Goal: Information Seeking & Learning: Learn about a topic

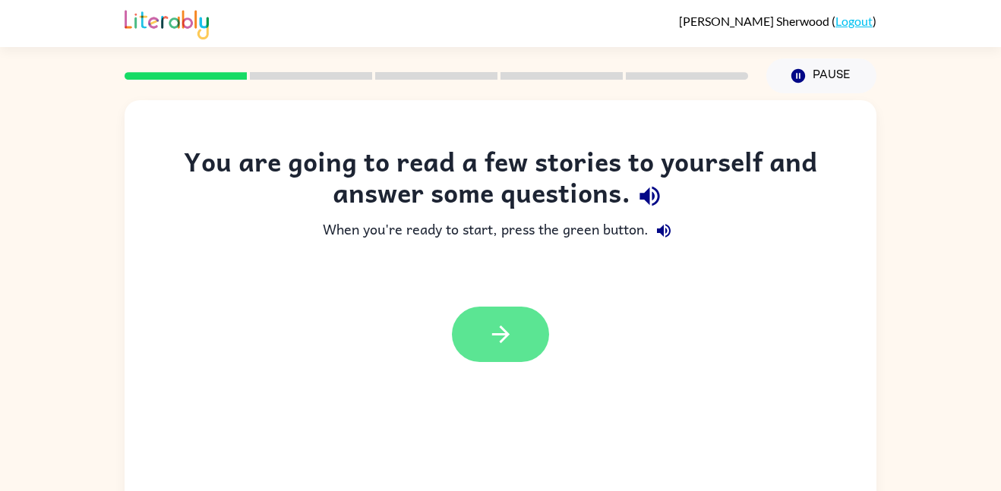
click at [499, 347] on icon "button" at bounding box center [500, 334] width 27 height 27
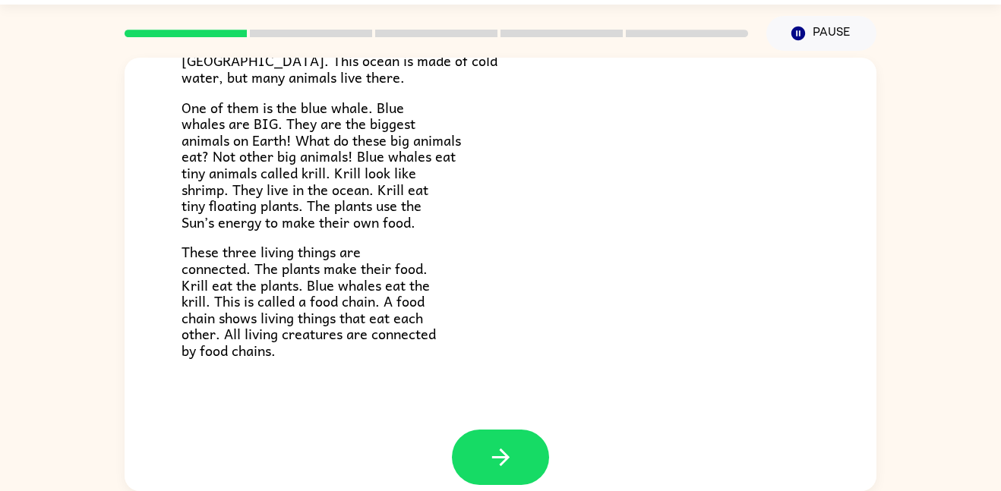
scroll to position [211, 0]
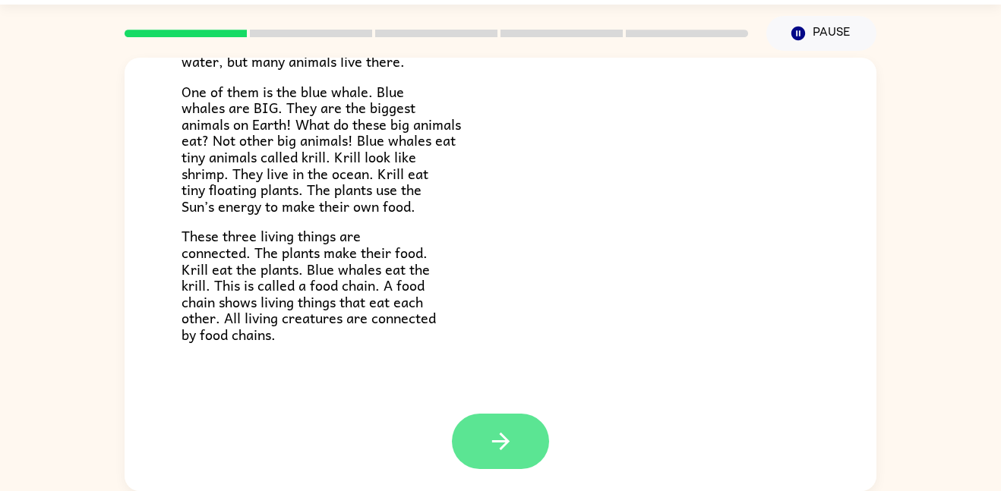
click at [511, 433] on icon "button" at bounding box center [500, 441] width 27 height 27
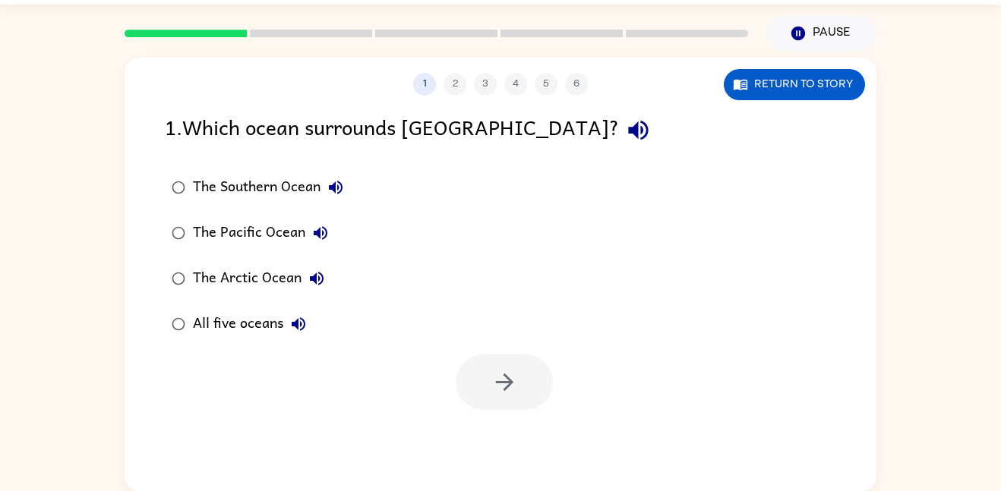
scroll to position [0, 0]
click at [625, 131] on icon "button" at bounding box center [638, 130] width 27 height 27
click at [839, 88] on button "Return to story" at bounding box center [793, 84] width 141 height 31
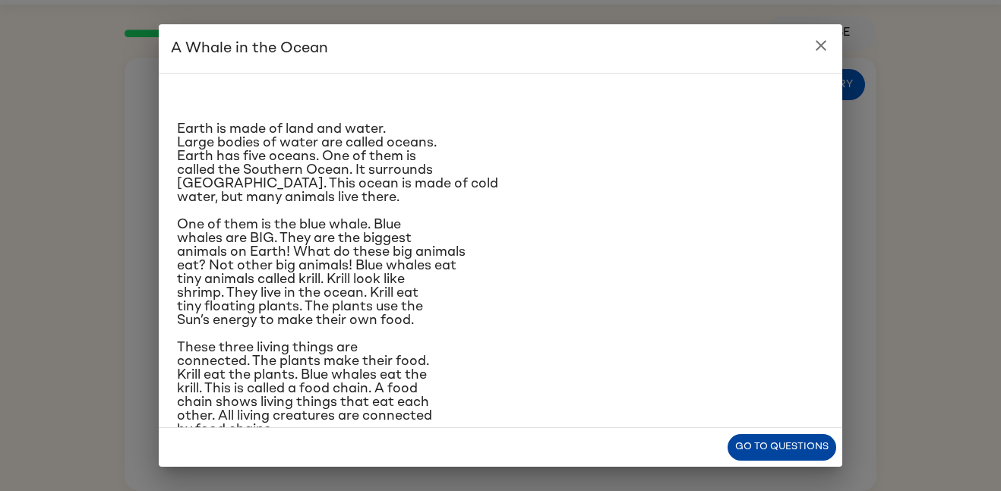
click at [788, 443] on button "Go to questions" at bounding box center [781, 447] width 109 height 27
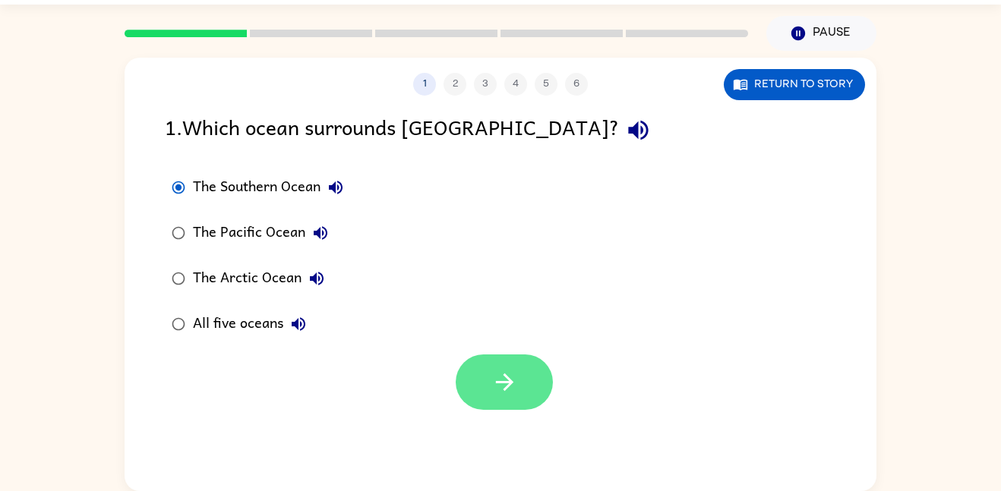
click at [484, 387] on button "button" at bounding box center [503, 382] width 97 height 55
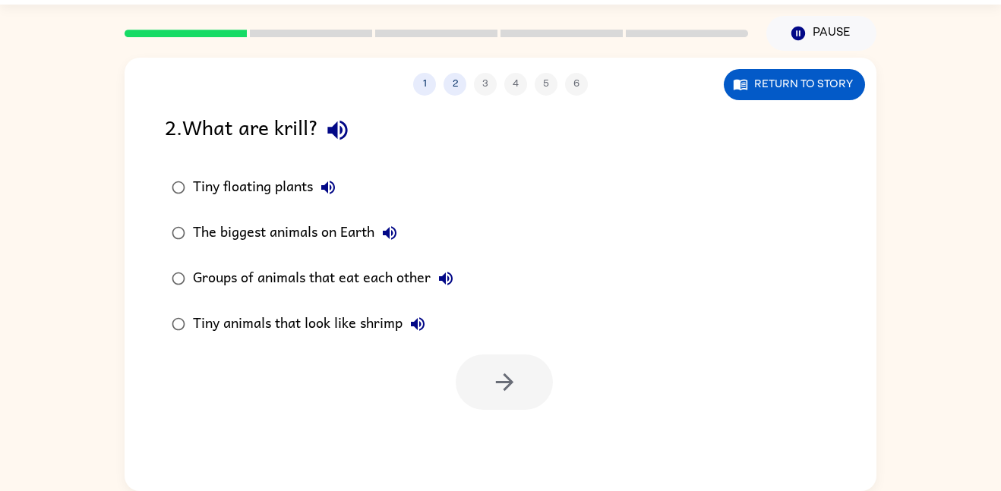
click at [344, 141] on icon "button" at bounding box center [337, 130] width 27 height 27
click at [357, 137] on button "button" at bounding box center [337, 130] width 39 height 39
click at [331, 114] on div "2 . What are krill?" at bounding box center [500, 130] width 671 height 39
click at [805, 87] on button "Return to story" at bounding box center [793, 84] width 141 height 31
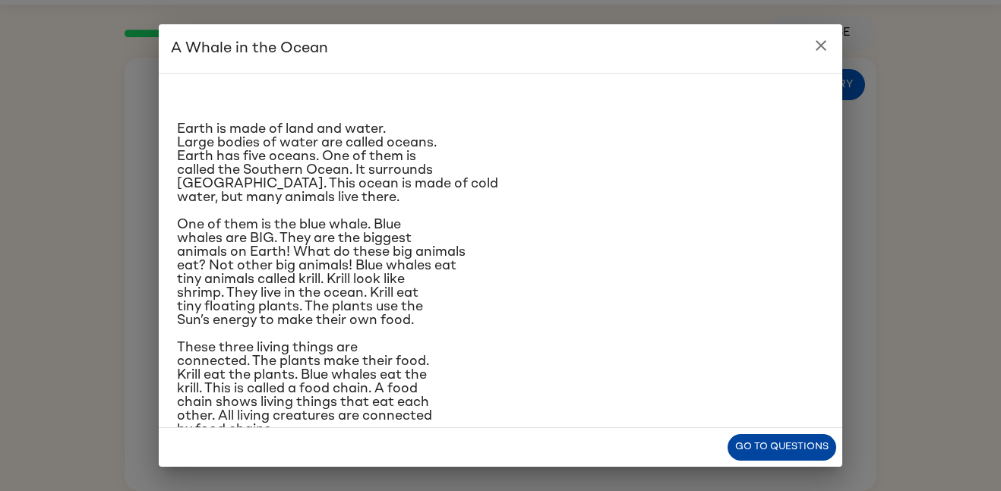
click at [810, 436] on button "Go to questions" at bounding box center [781, 447] width 109 height 27
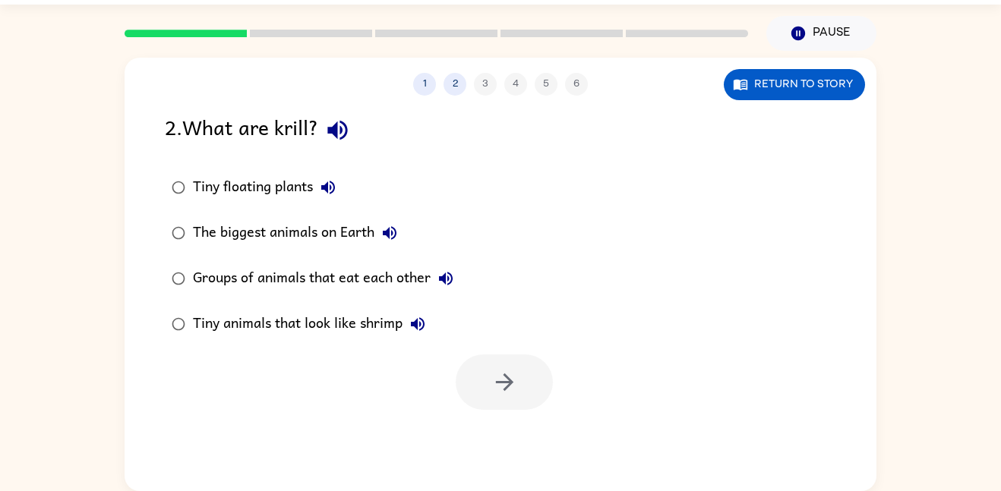
click at [347, 133] on icon "button" at bounding box center [337, 131] width 20 height 20
click at [331, 185] on icon "button" at bounding box center [328, 187] width 18 height 18
click at [401, 227] on button "The biggest animals on Earth" at bounding box center [389, 233] width 30 height 30
click at [440, 289] on button "Groups of animals that eat each other" at bounding box center [445, 278] width 30 height 30
click at [452, 279] on icon "button" at bounding box center [446, 279] width 14 height 14
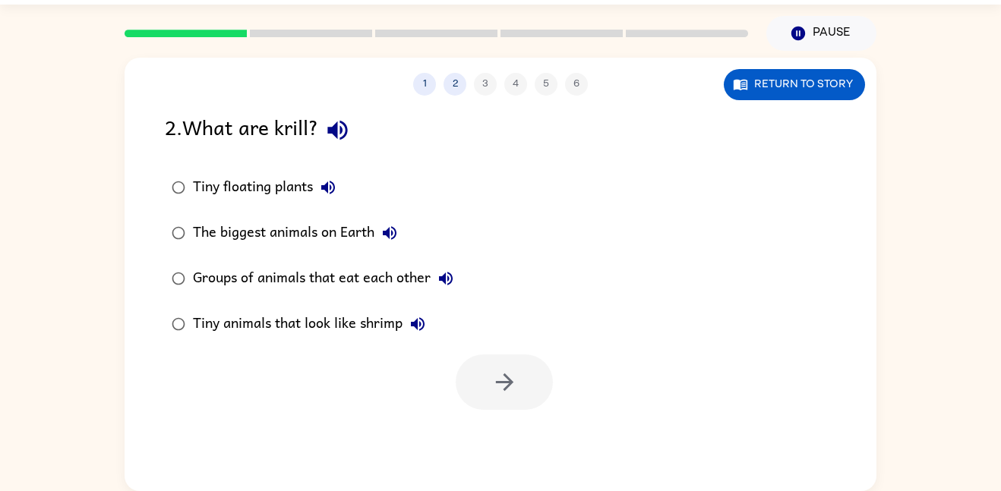
click at [440, 282] on icon "button" at bounding box center [445, 278] width 18 height 18
click at [427, 329] on icon "button" at bounding box center [417, 324] width 18 height 18
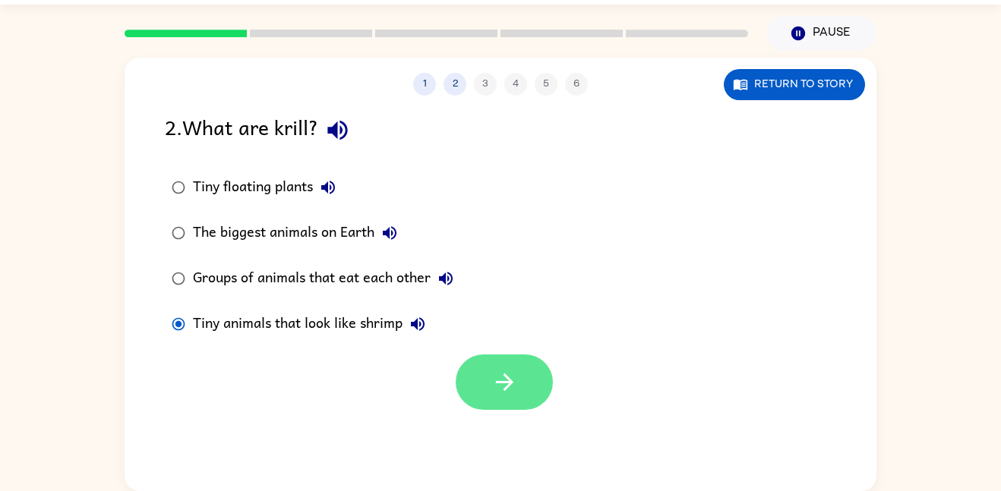
click at [514, 396] on icon "button" at bounding box center [504, 382] width 27 height 27
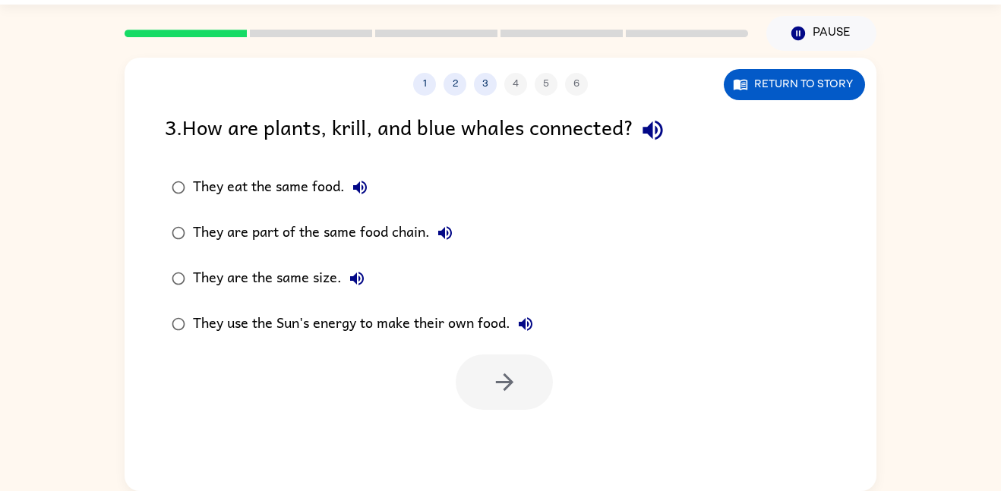
click at [658, 131] on icon "button" at bounding box center [652, 130] width 27 height 27
click at [346, 175] on div "They eat the same food." at bounding box center [284, 187] width 182 height 30
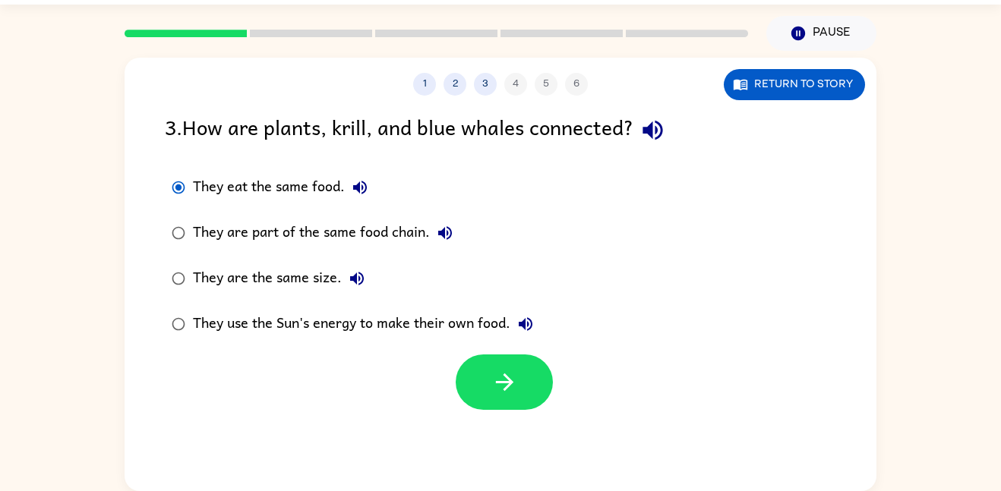
click at [365, 193] on icon "button" at bounding box center [360, 187] width 18 height 18
click at [366, 186] on icon "button" at bounding box center [360, 188] width 14 height 14
click at [443, 238] on icon "button" at bounding box center [445, 233] width 14 height 14
click at [363, 285] on icon "button" at bounding box center [357, 278] width 18 height 18
click at [531, 332] on icon "button" at bounding box center [525, 324] width 18 height 18
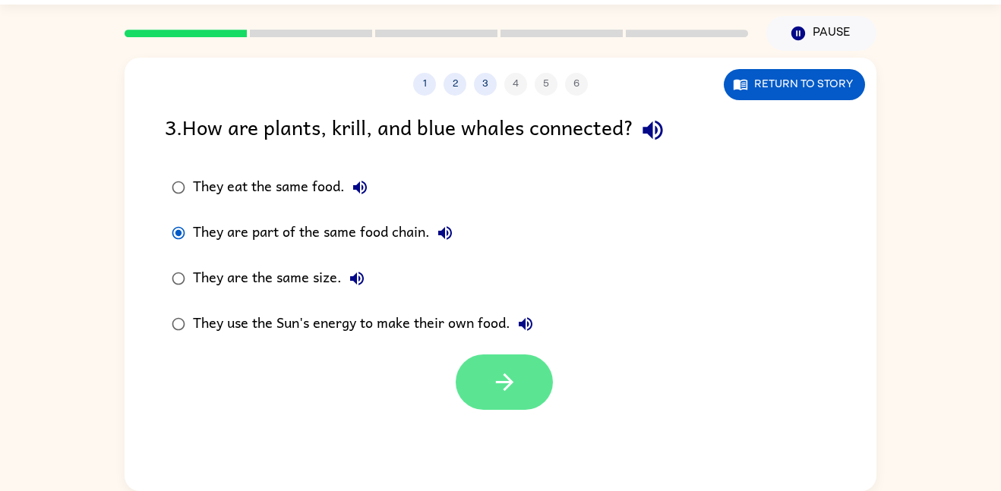
click at [512, 394] on icon "button" at bounding box center [504, 382] width 27 height 27
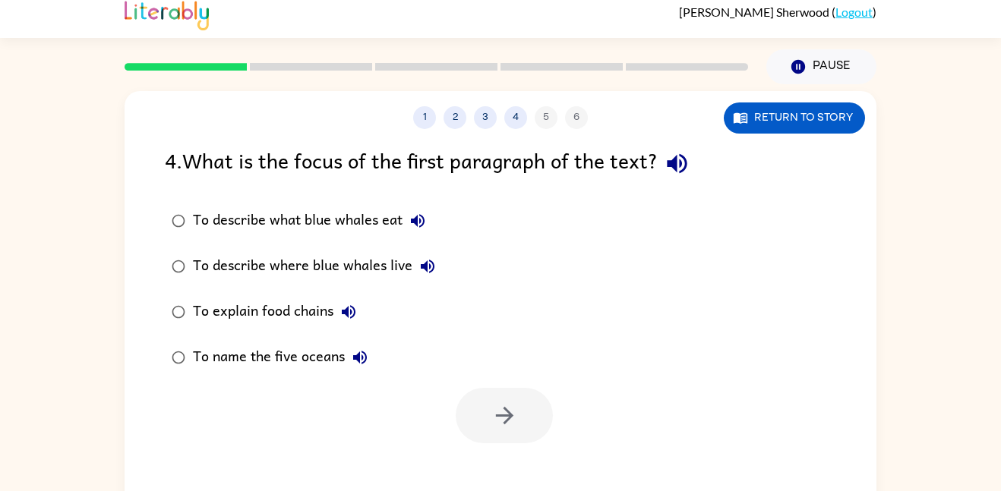
scroll to position [13, 0]
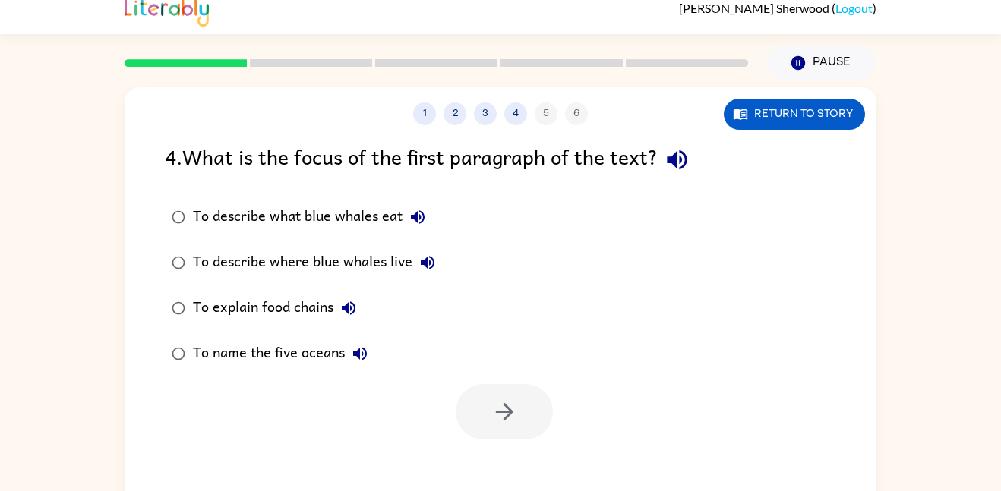
click at [476, 124] on div "1 2 3 4 5 6" at bounding box center [500, 113] width 752 height 23
click at [462, 115] on button "2" at bounding box center [454, 113] width 23 height 23
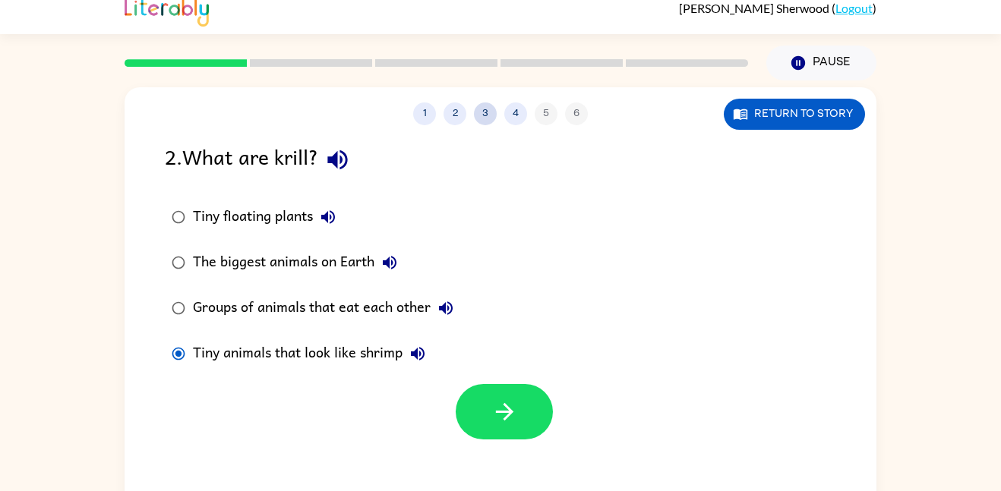
click at [487, 110] on button "3" at bounding box center [485, 113] width 23 height 23
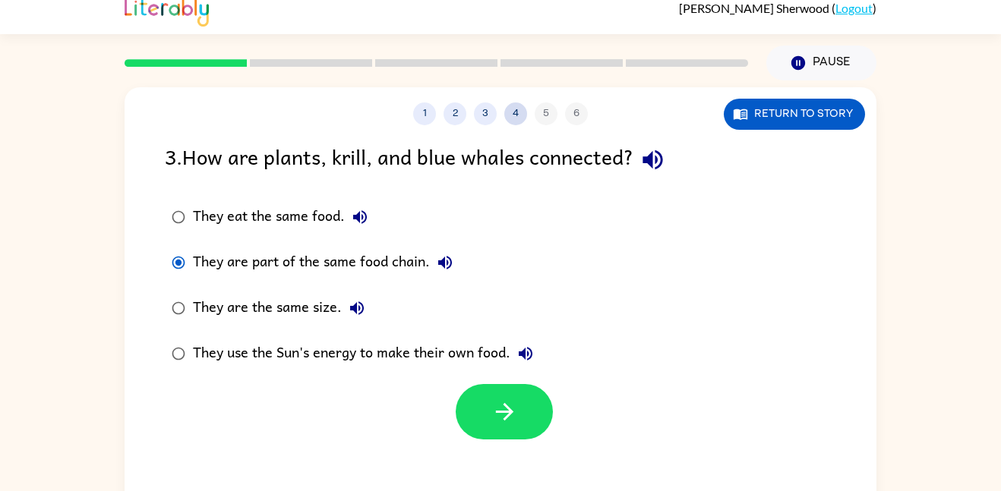
click at [515, 112] on button "4" at bounding box center [515, 113] width 23 height 23
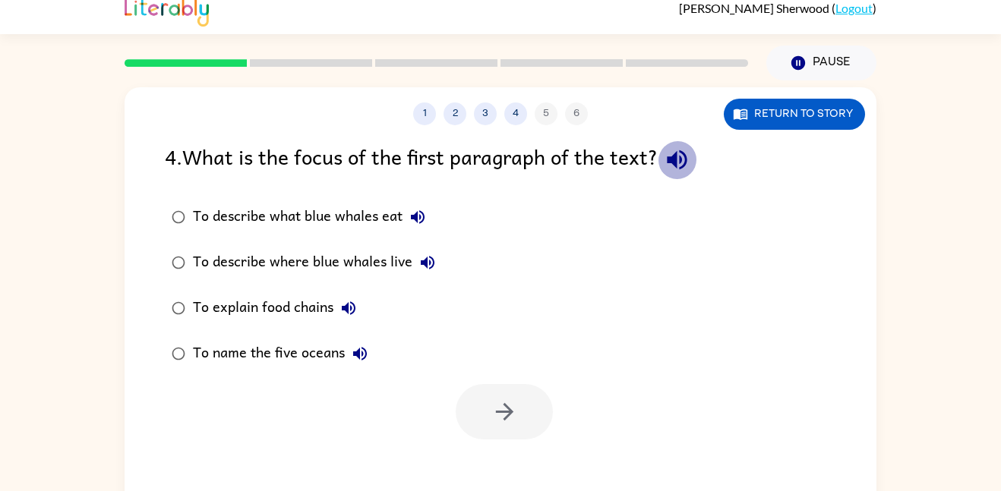
click at [696, 161] on button "button" at bounding box center [676, 159] width 39 height 39
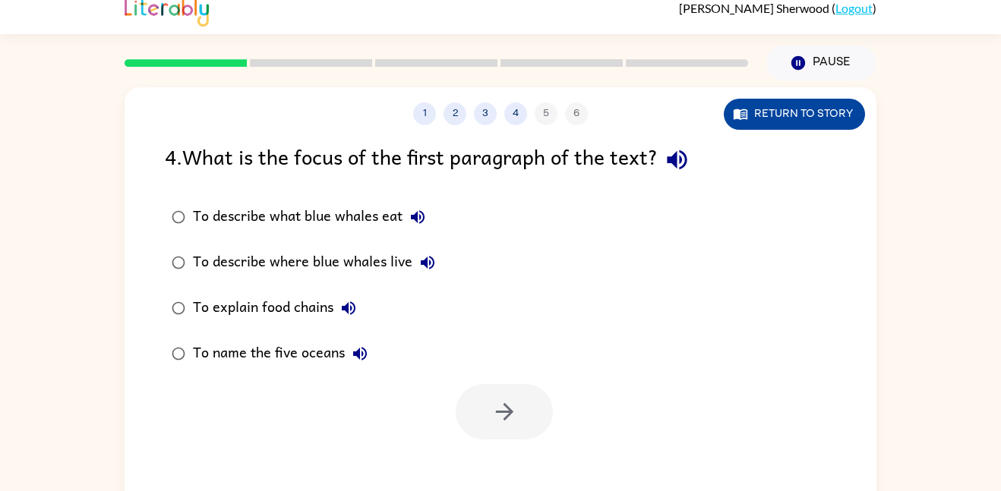
click at [801, 112] on button "Return to story" at bounding box center [793, 114] width 141 height 31
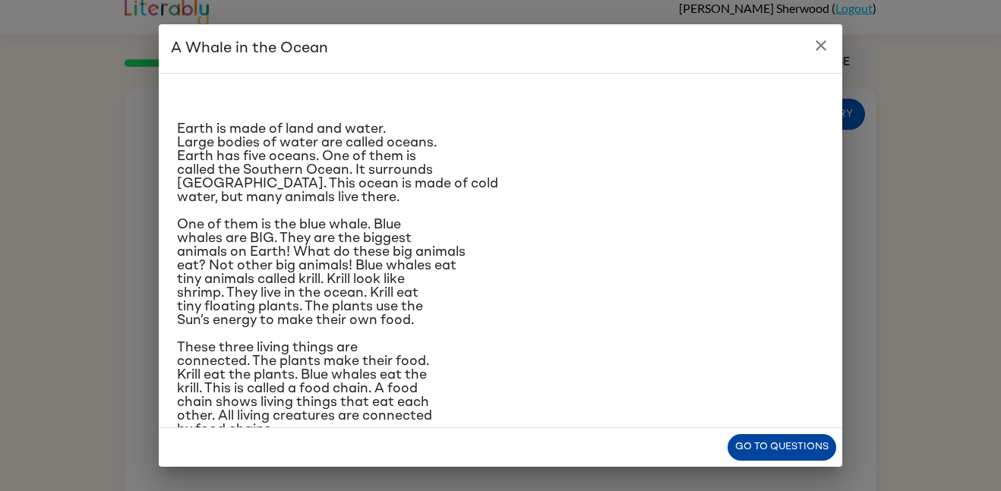
click at [783, 436] on button "Go to questions" at bounding box center [781, 447] width 109 height 27
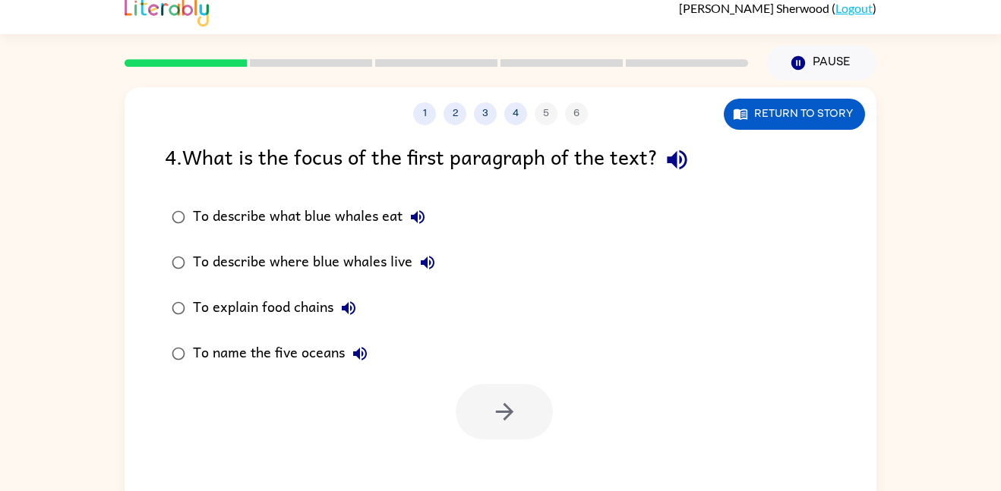
click at [688, 168] on icon "button" at bounding box center [676, 160] width 27 height 27
click at [427, 232] on div "To describe what blue whales eat" at bounding box center [313, 217] width 240 height 30
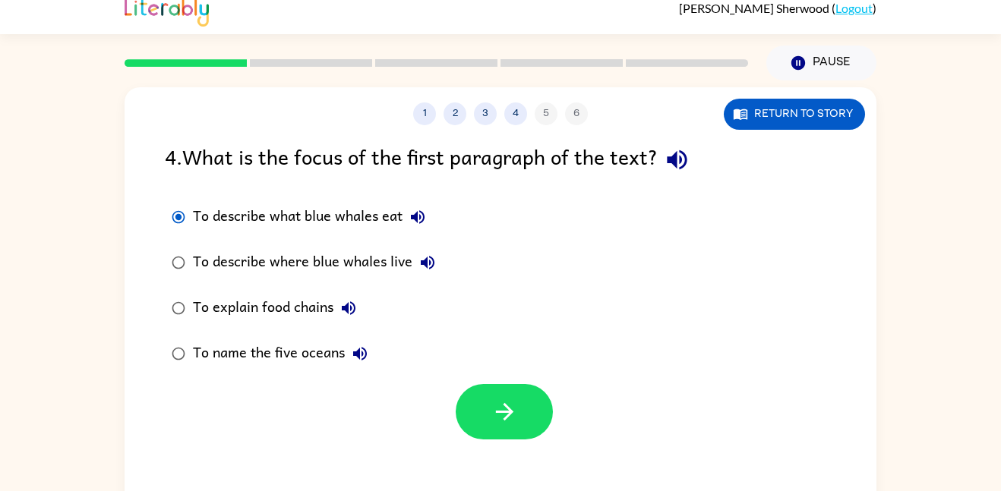
click at [422, 224] on icon "button" at bounding box center [417, 217] width 18 height 18
click at [431, 264] on icon "button" at bounding box center [427, 263] width 18 height 18
click at [356, 307] on icon "button" at bounding box center [348, 308] width 18 height 18
click at [364, 355] on icon "button" at bounding box center [360, 354] width 18 height 18
click at [438, 268] on button "To describe where blue whales live" at bounding box center [427, 262] width 30 height 30
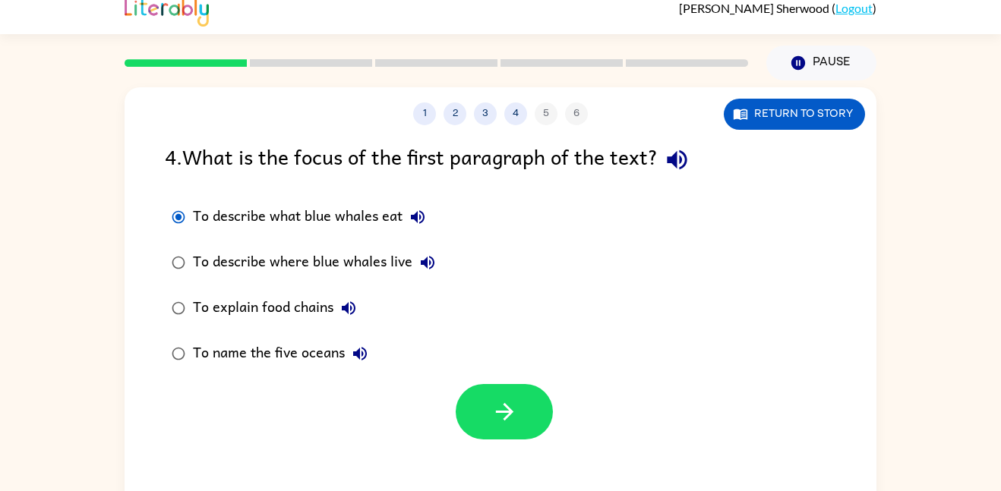
click at [427, 264] on icon "button" at bounding box center [427, 263] width 18 height 18
click at [419, 219] on icon "button" at bounding box center [417, 217] width 18 height 18
click at [424, 267] on icon "button" at bounding box center [427, 263] width 18 height 18
click at [435, 268] on icon "button" at bounding box center [427, 263] width 18 height 18
click at [798, 116] on button "Return to story" at bounding box center [793, 114] width 141 height 31
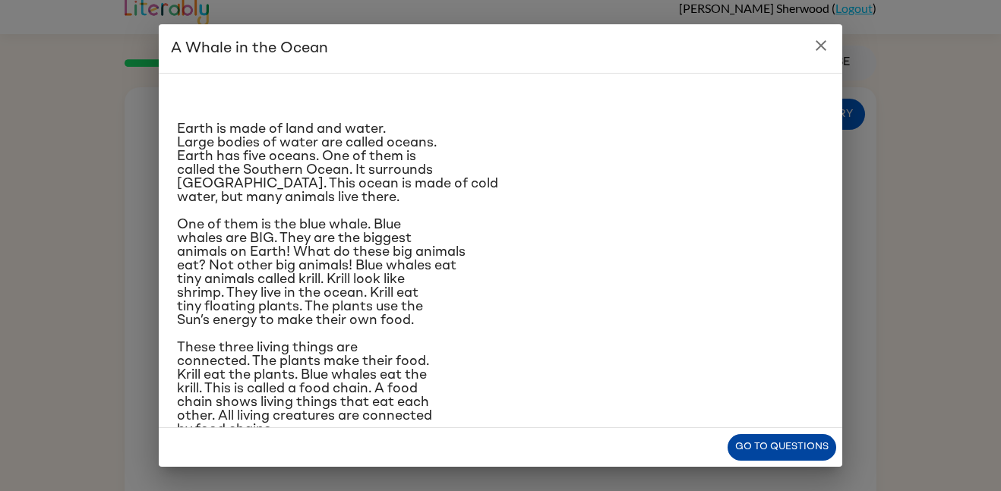
click at [771, 451] on button "Go to questions" at bounding box center [781, 447] width 109 height 27
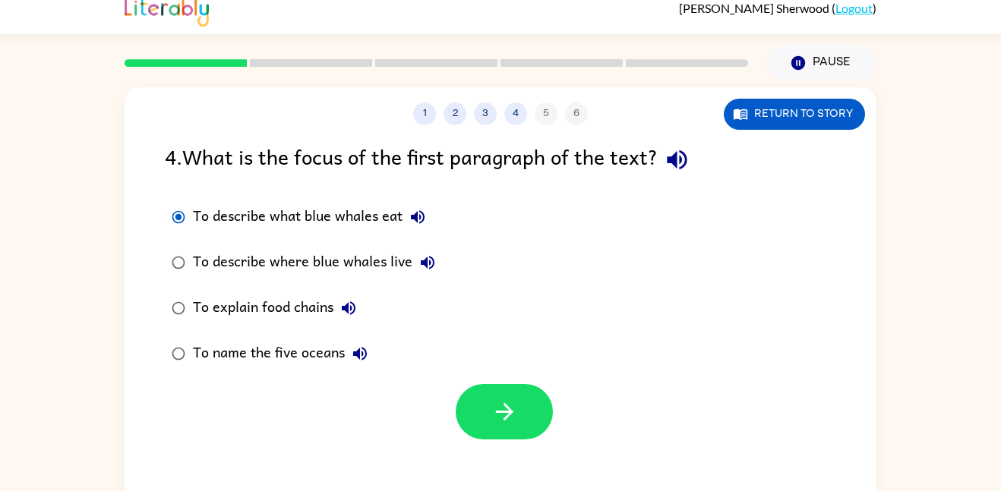
click at [422, 217] on icon "button" at bounding box center [417, 217] width 18 height 18
click at [428, 266] on icon "button" at bounding box center [427, 263] width 18 height 18
click at [358, 315] on button "To explain food chains" at bounding box center [348, 308] width 30 height 30
click at [365, 360] on icon "button" at bounding box center [360, 354] width 18 height 18
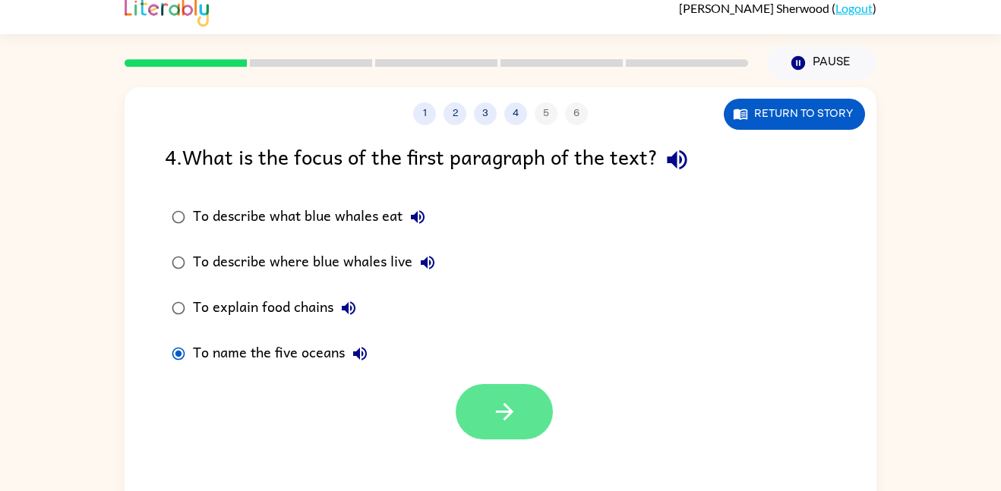
click at [504, 420] on icon "button" at bounding box center [503, 411] width 17 height 17
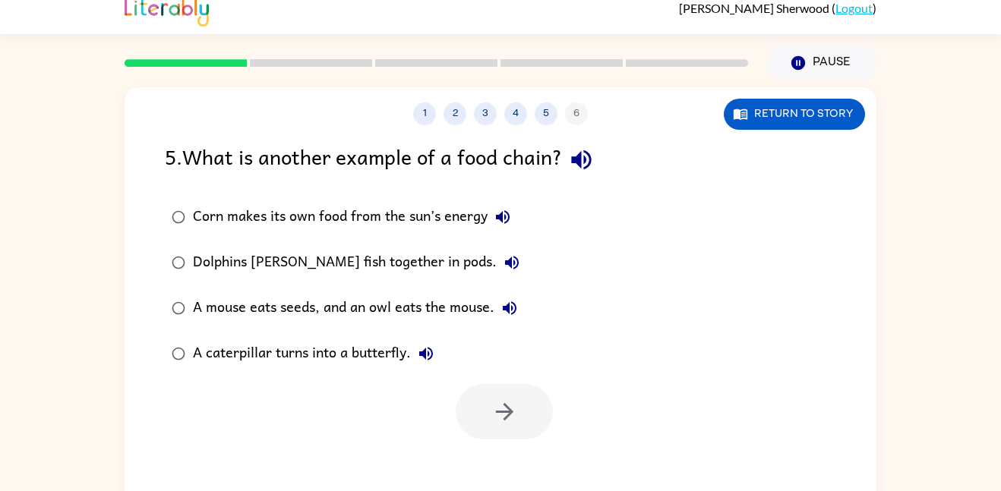
click at [592, 165] on icon "button" at bounding box center [581, 160] width 27 height 27
click at [496, 266] on button "Dolphins [PERSON_NAME] fish together in pods." at bounding box center [511, 262] width 30 height 30
click at [524, 284] on label "Dolphins [PERSON_NAME] fish together in pods." at bounding box center [345, 263] width 378 height 46
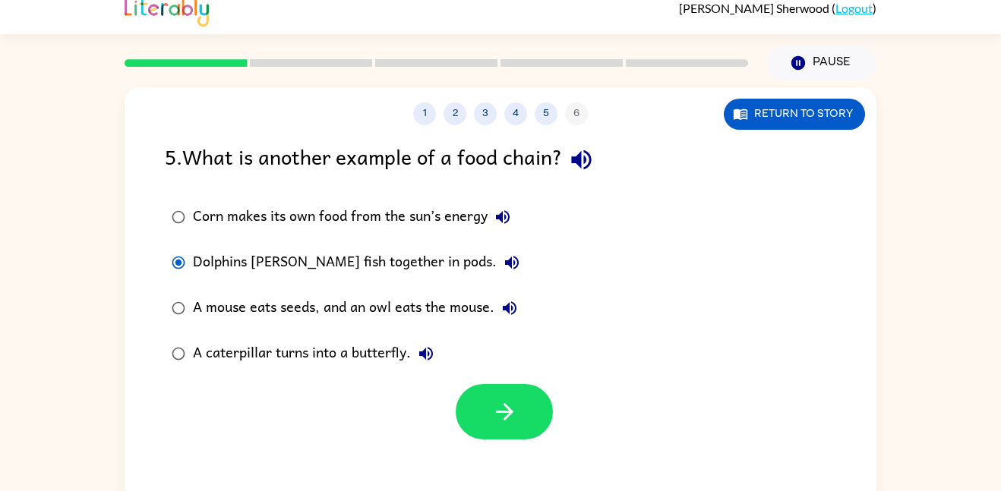
click at [522, 310] on button "A mouse eats seeds, and an owl eats the mouse." at bounding box center [509, 308] width 30 height 30
click at [440, 356] on button "A caterpillar turns into a butterfly." at bounding box center [426, 354] width 30 height 30
click at [518, 427] on button "button" at bounding box center [503, 411] width 97 height 55
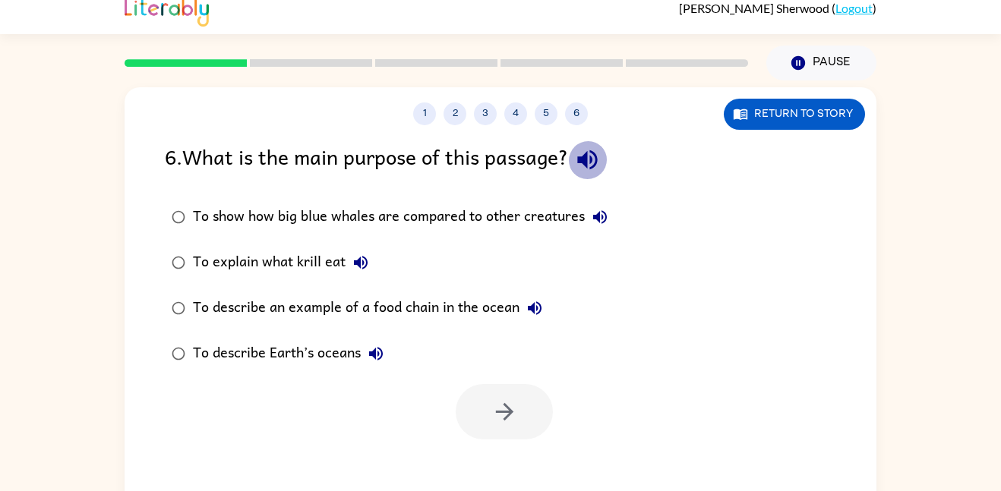
click at [600, 173] on icon "button" at bounding box center [587, 160] width 27 height 27
click at [598, 222] on icon "button" at bounding box center [600, 217] width 14 height 14
click at [533, 314] on icon "button" at bounding box center [534, 308] width 18 height 18
click at [383, 365] on button "To describe Earth’s oceans" at bounding box center [376, 354] width 30 height 30
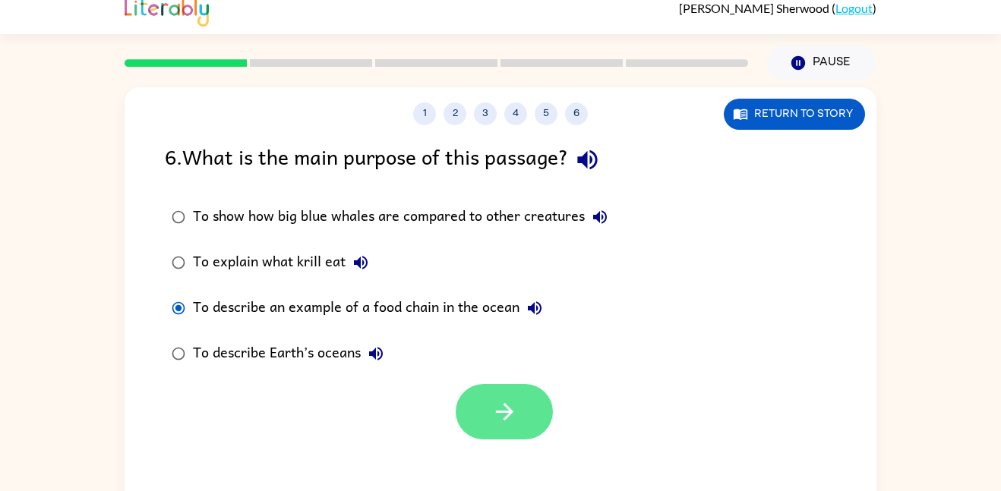
click at [495, 427] on button "button" at bounding box center [503, 411] width 97 height 55
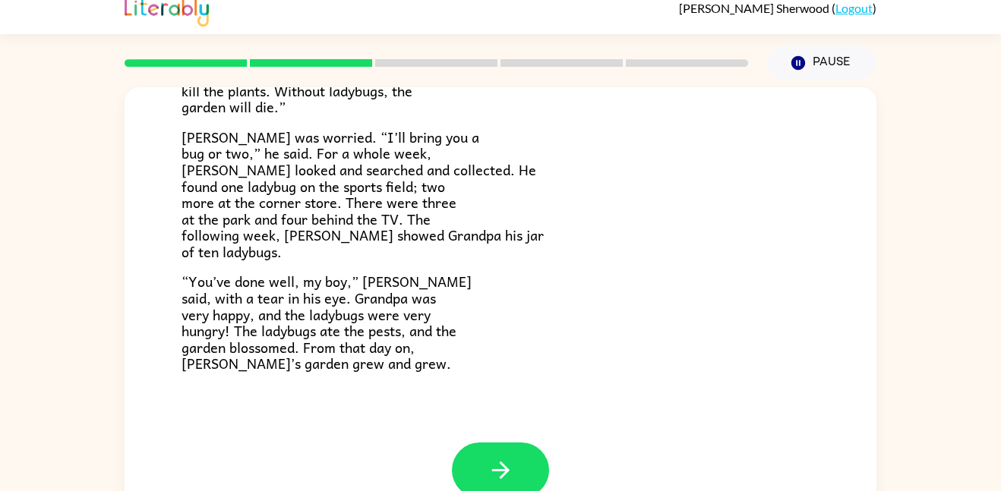
scroll to position [43, 0]
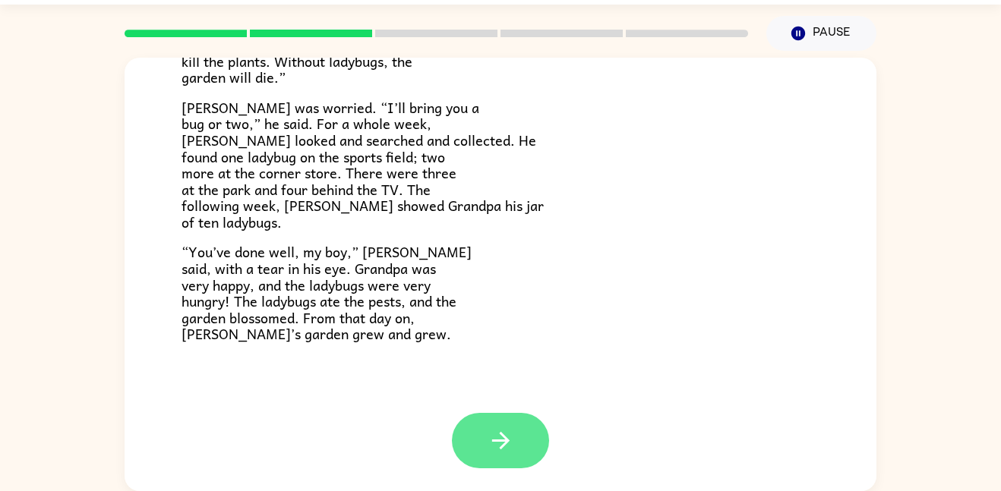
click at [516, 438] on button "button" at bounding box center [500, 440] width 97 height 55
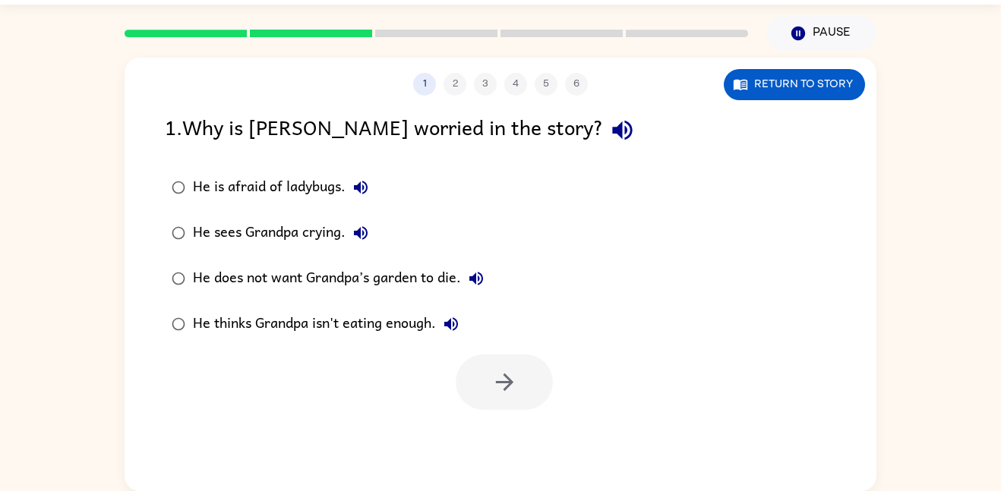
click at [609, 124] on icon "button" at bounding box center [622, 130] width 27 height 27
click at [362, 182] on icon "button" at bounding box center [360, 187] width 18 height 18
click at [367, 244] on button "He sees Grandpa crying." at bounding box center [360, 233] width 30 height 30
click at [487, 286] on button "He does not want Grandpa’s garden to die." at bounding box center [476, 278] width 30 height 30
click at [459, 335] on button "He thinks Grandpa isn't eating enough." at bounding box center [451, 324] width 30 height 30
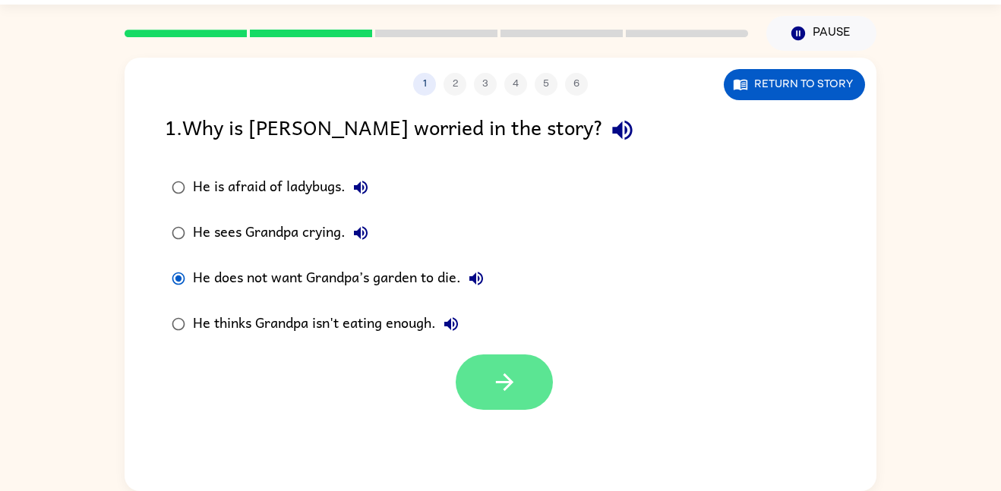
click at [515, 385] on icon "button" at bounding box center [504, 382] width 27 height 27
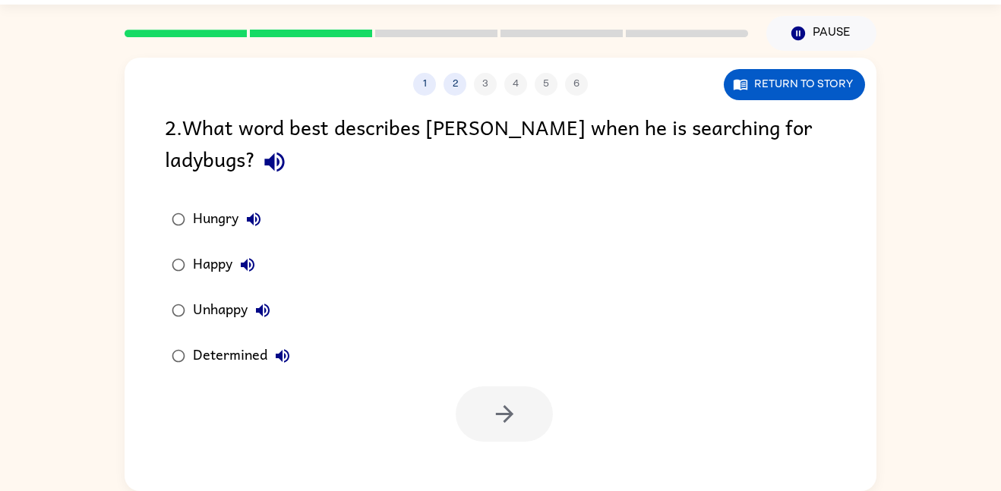
click at [261, 164] on icon "button" at bounding box center [274, 162] width 27 height 27
click at [261, 153] on icon "button" at bounding box center [274, 162] width 27 height 27
click at [255, 167] on button "button" at bounding box center [274, 162] width 39 height 39
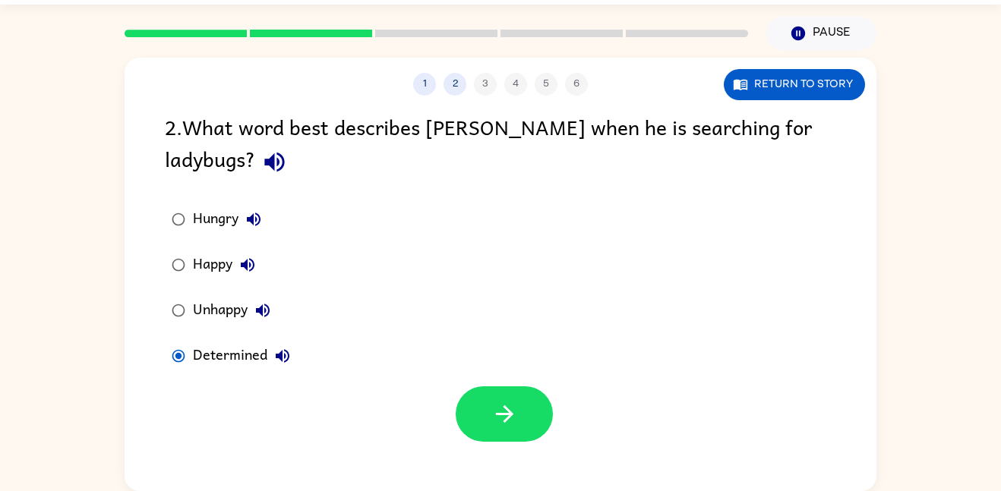
click at [481, 471] on div "1 2 3 4 5 6 Return to story 2 . What word best describes [PERSON_NAME] when he …" at bounding box center [500, 274] width 752 height 433
click at [512, 422] on icon "button" at bounding box center [504, 414] width 27 height 27
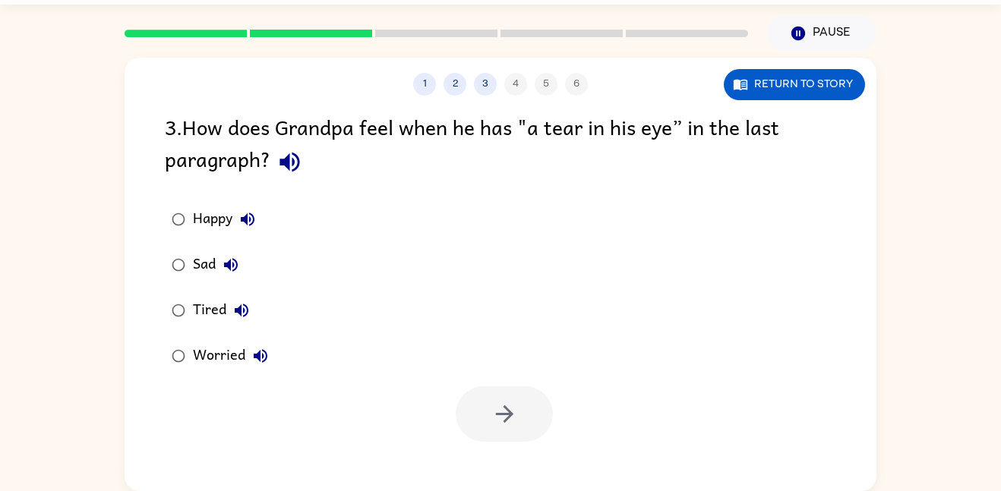
click at [294, 163] on icon "button" at bounding box center [289, 163] width 20 height 20
click at [295, 150] on icon "button" at bounding box center [289, 162] width 27 height 27
click at [292, 150] on icon "button" at bounding box center [289, 162] width 27 height 27
click at [506, 421] on icon "button" at bounding box center [503, 413] width 17 height 17
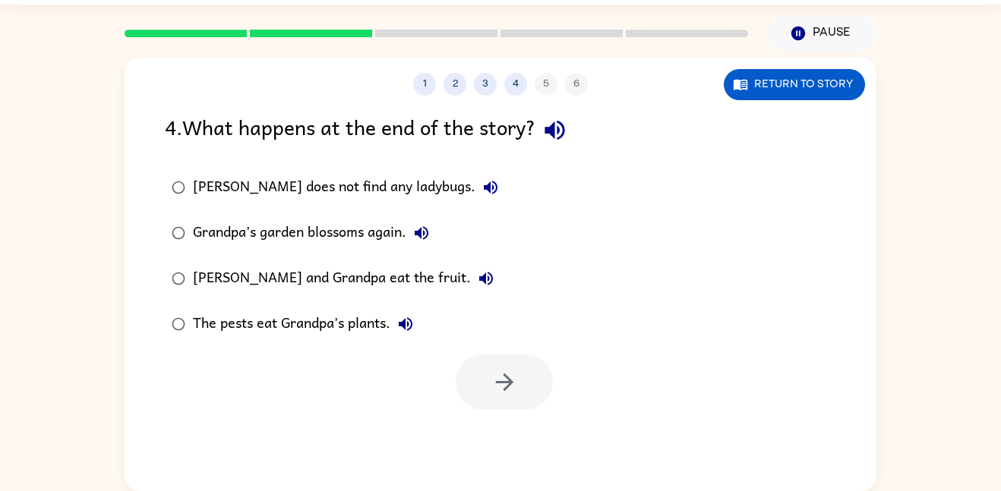
click at [568, 130] on icon "button" at bounding box center [554, 130] width 27 height 27
click at [481, 190] on icon "button" at bounding box center [490, 187] width 18 height 18
click at [425, 235] on icon "button" at bounding box center [421, 233] width 18 height 18
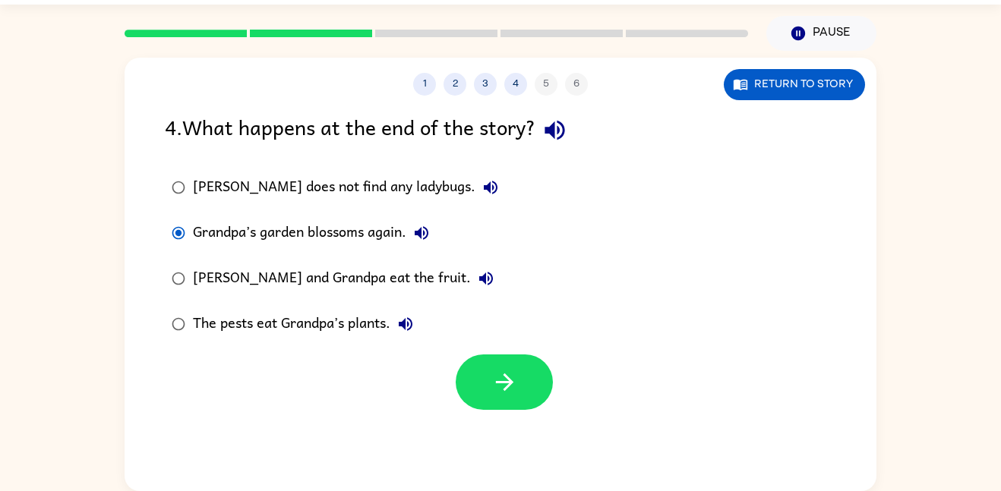
click at [477, 282] on icon "button" at bounding box center [486, 278] width 18 height 18
click at [421, 336] on div "The pests eat Grandpa’s plants." at bounding box center [307, 324] width 228 height 30
click at [409, 326] on icon "button" at bounding box center [405, 324] width 18 height 18
click at [424, 241] on icon "button" at bounding box center [421, 233] width 18 height 18
click at [520, 381] on button "button" at bounding box center [503, 382] width 97 height 55
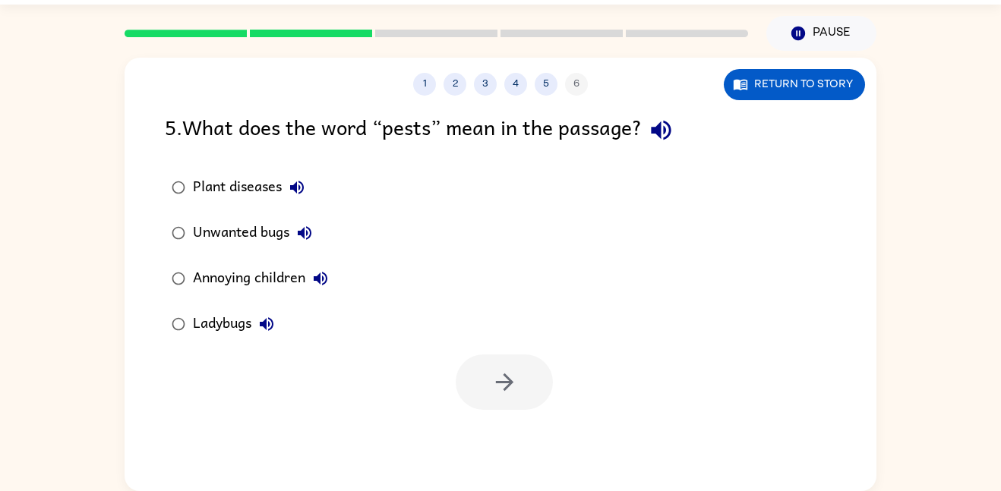
click at [667, 140] on icon "button" at bounding box center [661, 130] width 27 height 27
click at [309, 191] on button "Plant diseases" at bounding box center [297, 187] width 30 height 30
click at [310, 235] on icon "button" at bounding box center [304, 233] width 18 height 18
click at [329, 286] on icon "button" at bounding box center [320, 278] width 18 height 18
click at [309, 235] on icon "button" at bounding box center [304, 233] width 18 height 18
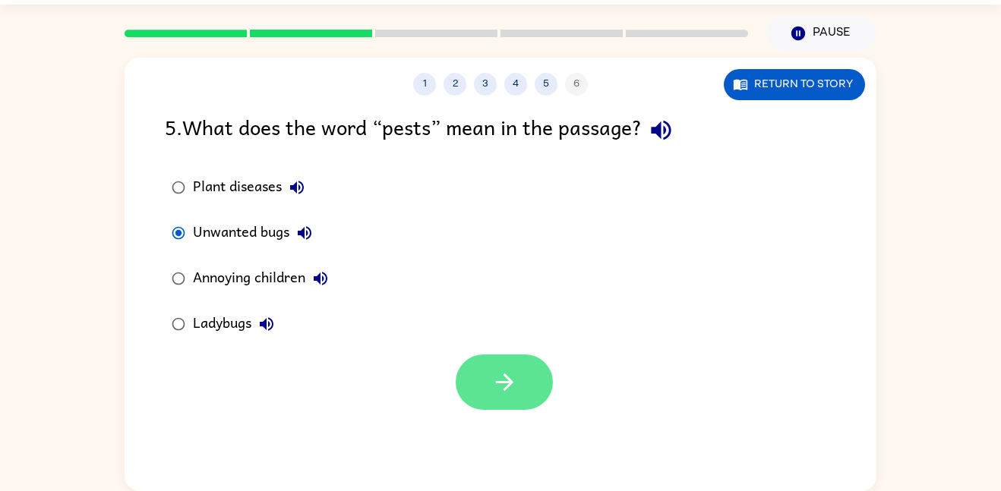
click at [526, 387] on button "button" at bounding box center [503, 382] width 97 height 55
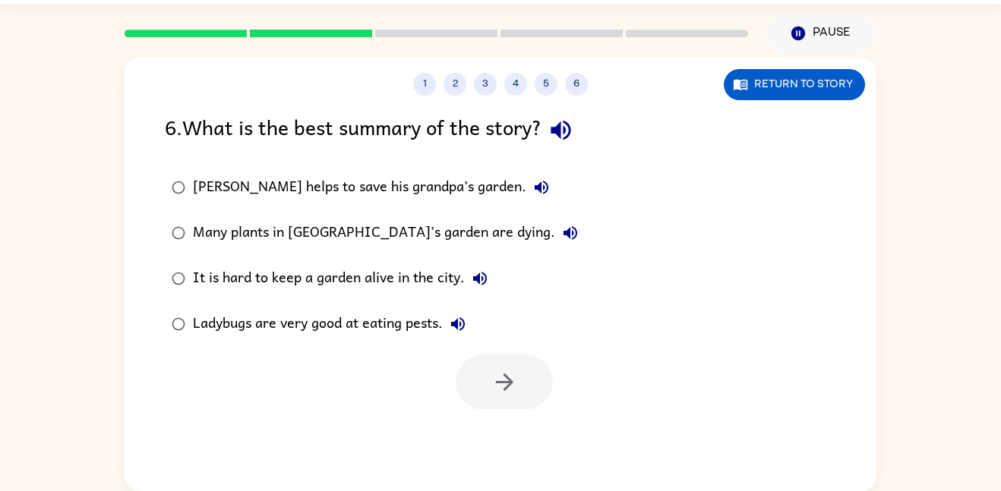
click at [564, 133] on icon "button" at bounding box center [560, 131] width 20 height 20
click at [534, 188] on icon "button" at bounding box center [541, 188] width 14 height 14
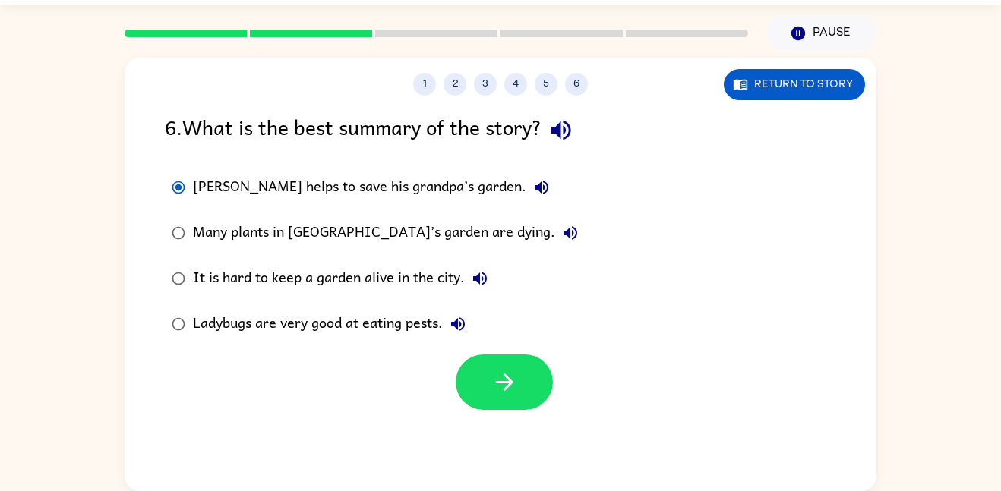
click at [555, 246] on button "Many plants in [GEOGRAPHIC_DATA]’s garden are dying." at bounding box center [570, 233] width 30 height 30
click at [481, 277] on icon "button" at bounding box center [480, 278] width 18 height 18
click at [458, 328] on icon "button" at bounding box center [458, 324] width 14 height 14
click at [510, 383] on icon "button" at bounding box center [503, 381] width 17 height 17
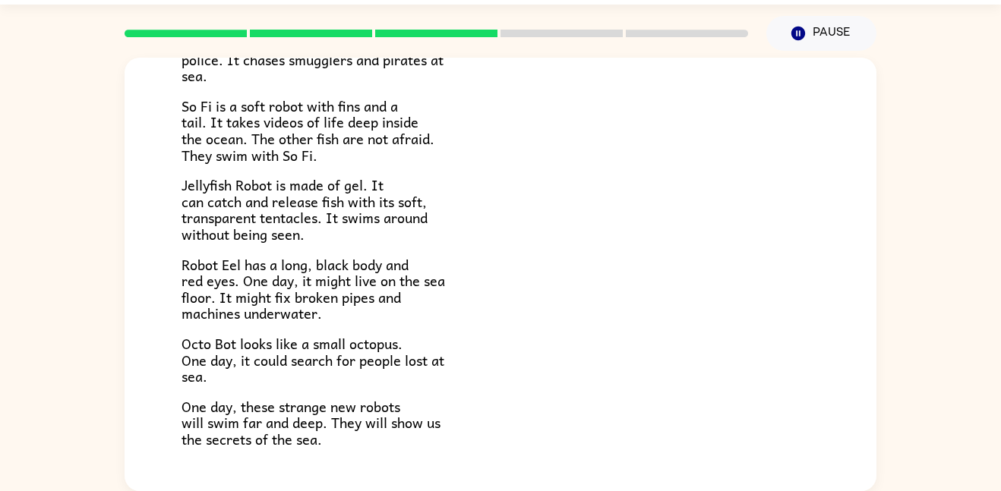
scroll to position [348, 0]
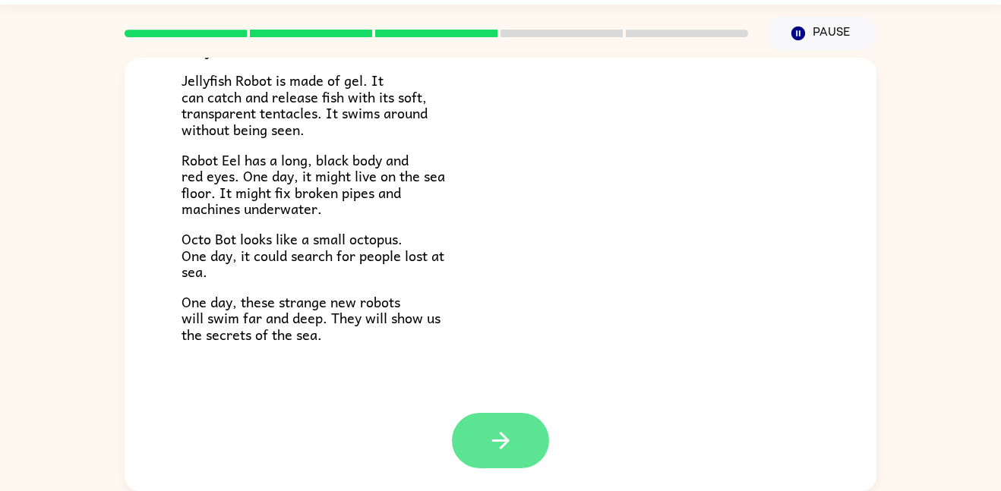
click at [511, 460] on button "button" at bounding box center [500, 440] width 97 height 55
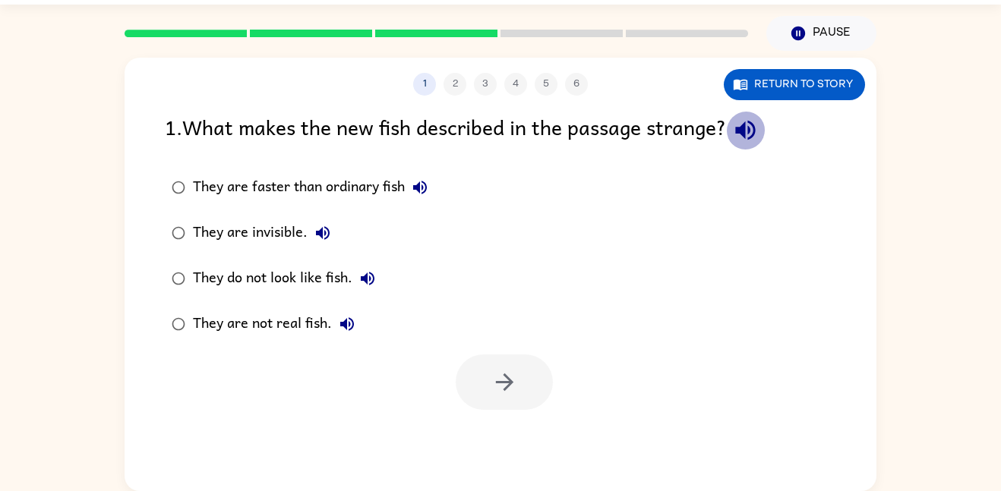
click at [747, 134] on icon "button" at bounding box center [745, 131] width 20 height 20
click at [816, 41] on button "Pause Pause" at bounding box center [821, 33] width 110 height 35
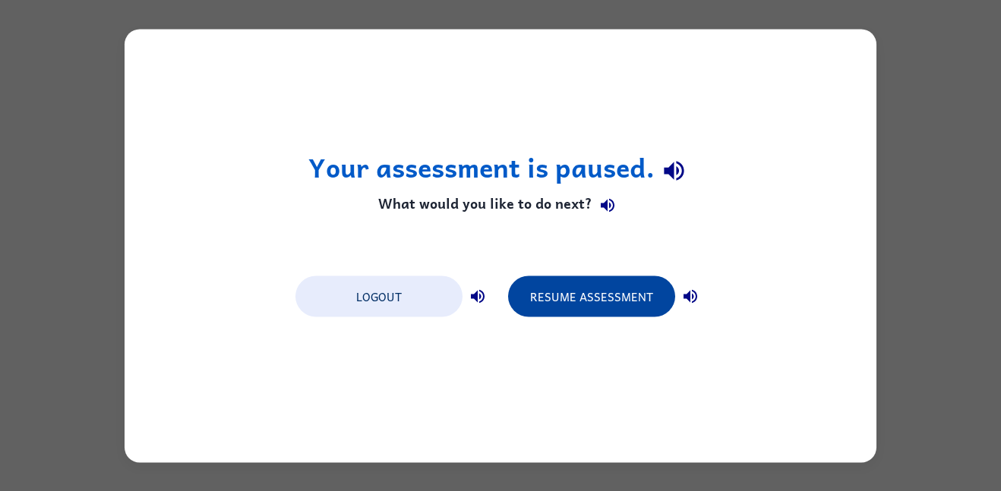
click at [612, 308] on button "Resume Assessment" at bounding box center [591, 296] width 167 height 41
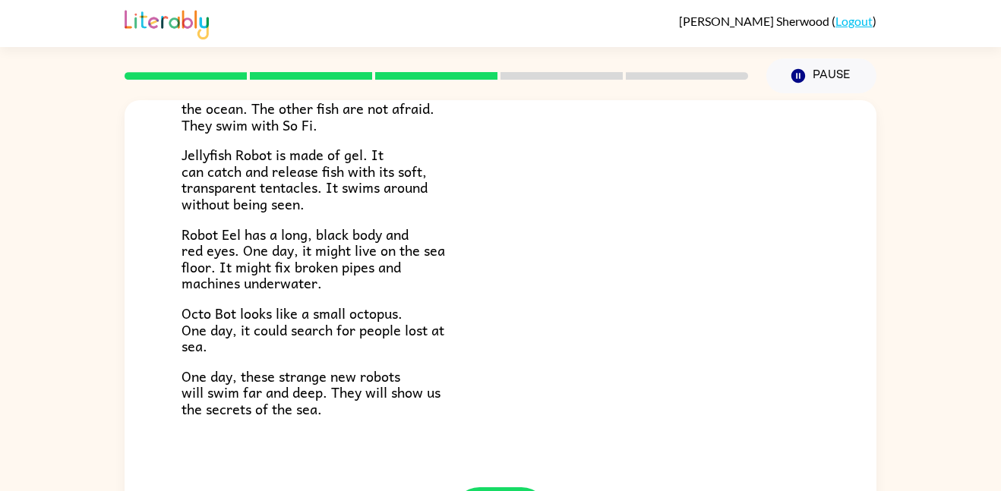
scroll to position [348, 0]
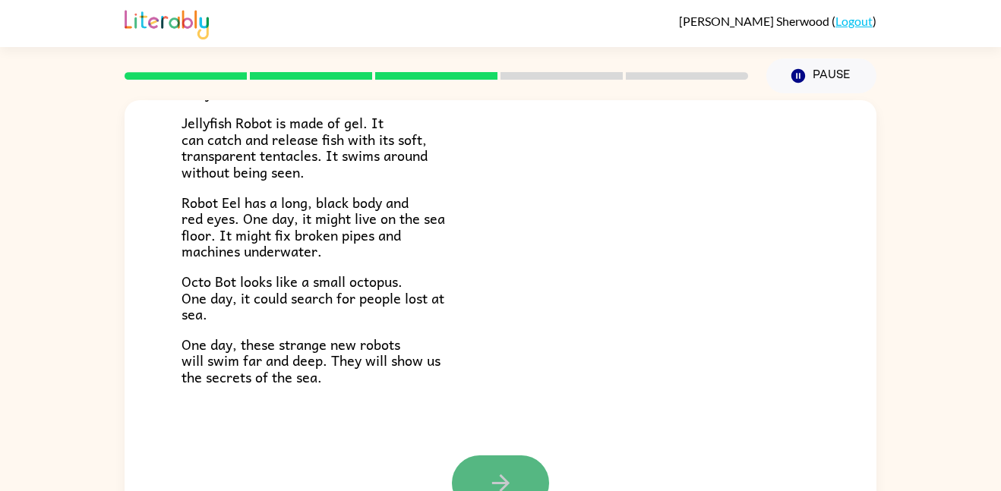
click at [503, 466] on button "button" at bounding box center [500, 482] width 97 height 55
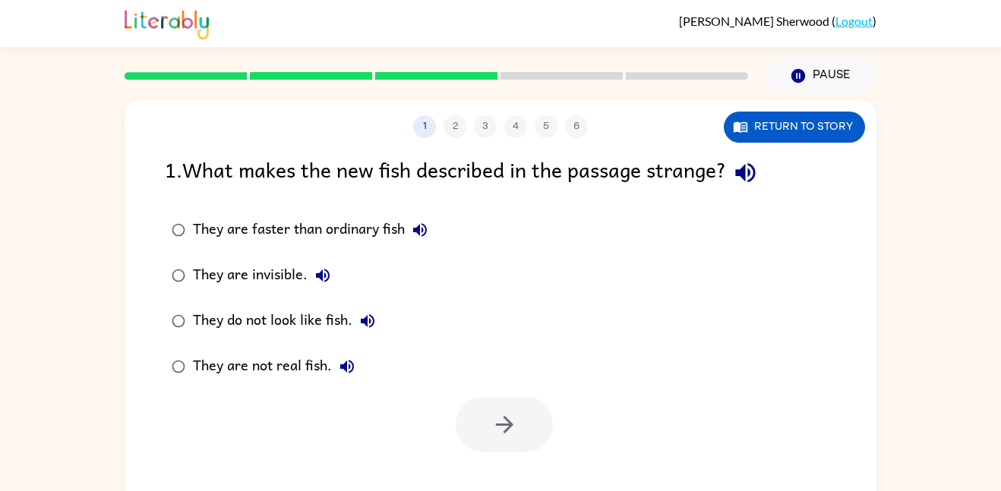
scroll to position [0, 0]
click at [755, 175] on icon "button" at bounding box center [745, 173] width 20 height 20
click at [753, 181] on icon "button" at bounding box center [745, 173] width 20 height 20
click at [830, 117] on button "Return to story" at bounding box center [793, 127] width 141 height 31
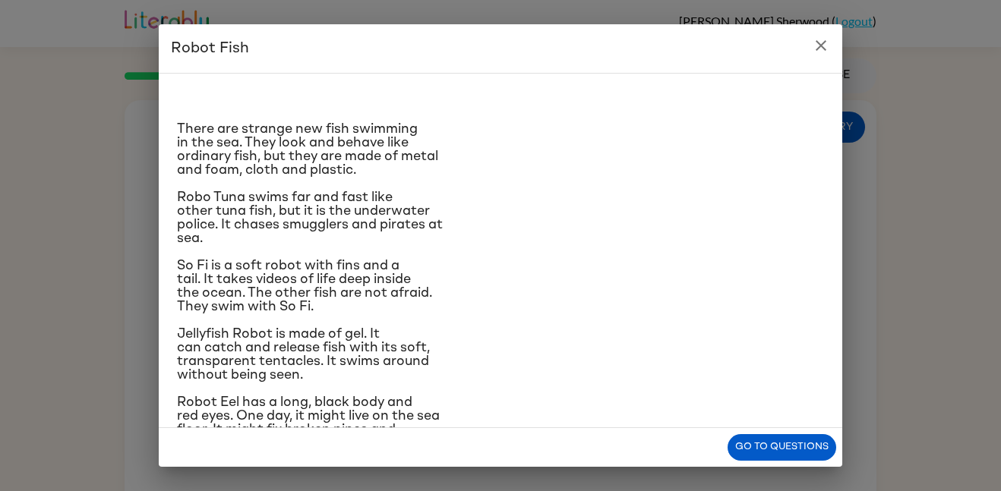
click at [821, 46] on icon "close" at bounding box center [820, 45] width 11 height 11
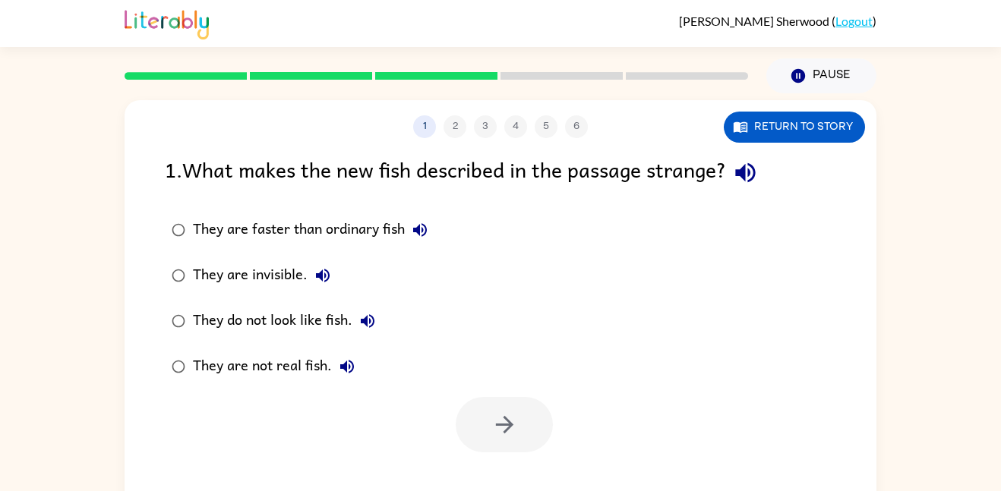
click at [739, 181] on icon "button" at bounding box center [745, 172] width 27 height 27
click at [429, 231] on icon "button" at bounding box center [420, 230] width 18 height 18
click at [336, 285] on div "They are invisible." at bounding box center [265, 275] width 145 height 30
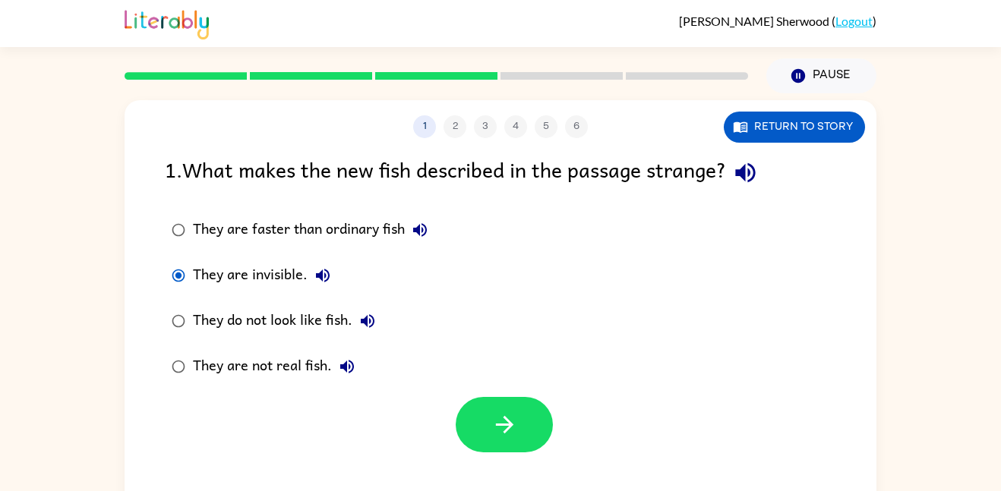
click at [323, 280] on icon "button" at bounding box center [323, 276] width 14 height 14
click at [369, 327] on icon "button" at bounding box center [367, 321] width 18 height 18
click at [376, 371] on label "They are not real fish." at bounding box center [299, 367] width 286 height 46
click at [346, 377] on button "They are not real fish." at bounding box center [347, 366] width 30 height 30
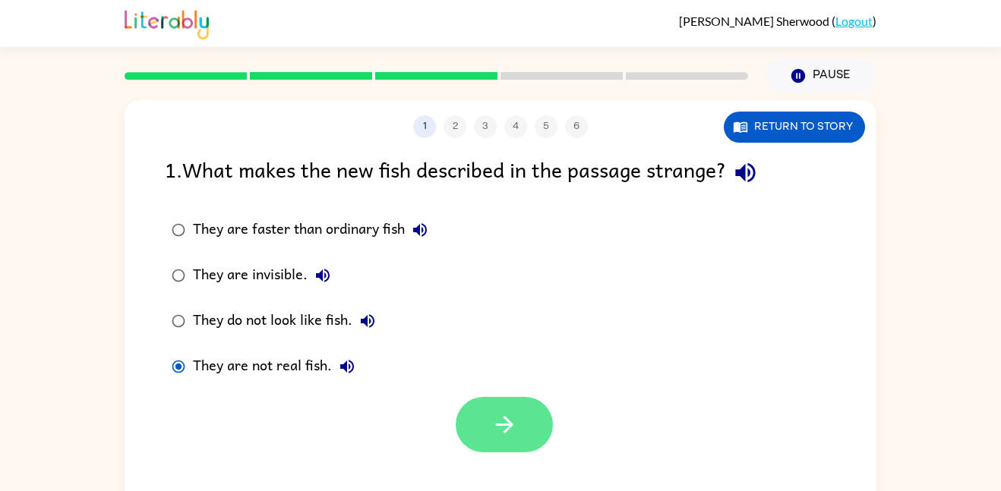
click at [518, 435] on button "button" at bounding box center [503, 424] width 97 height 55
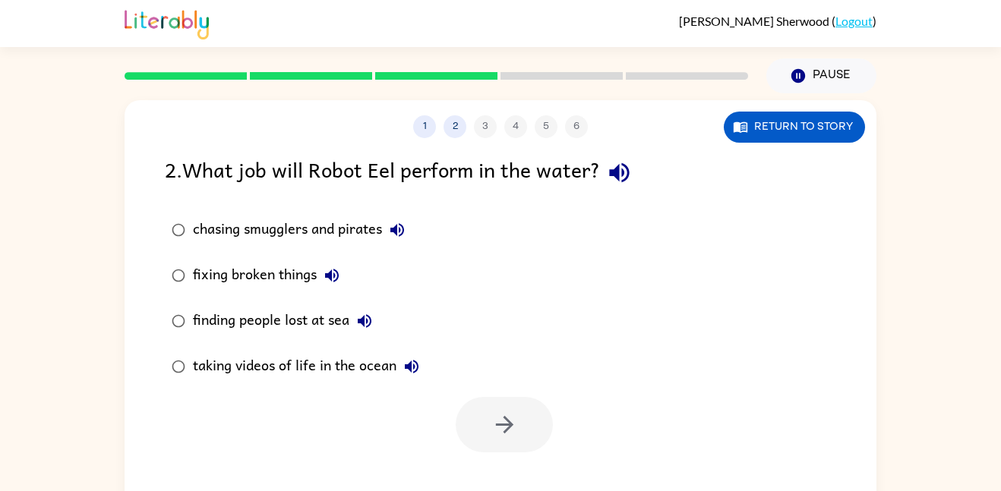
click at [629, 174] on icon "button" at bounding box center [619, 172] width 27 height 27
click at [626, 175] on icon "button" at bounding box center [619, 173] width 20 height 20
click at [814, 118] on button "Return to story" at bounding box center [793, 127] width 141 height 31
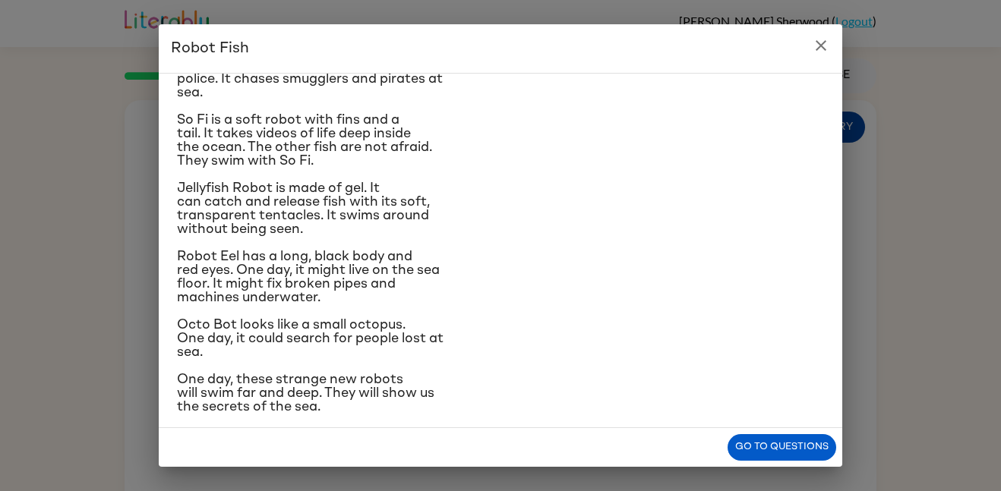
scroll to position [158, 0]
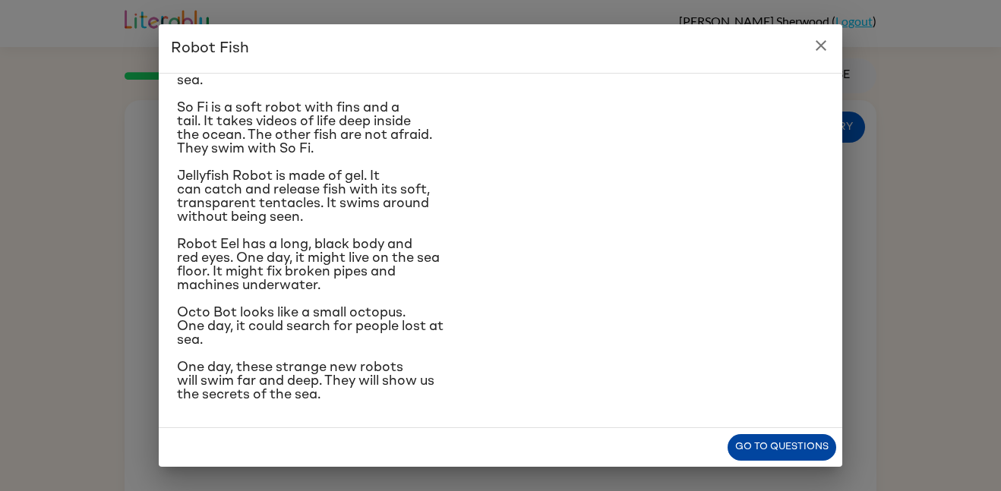
click at [792, 449] on button "Go to questions" at bounding box center [781, 447] width 109 height 27
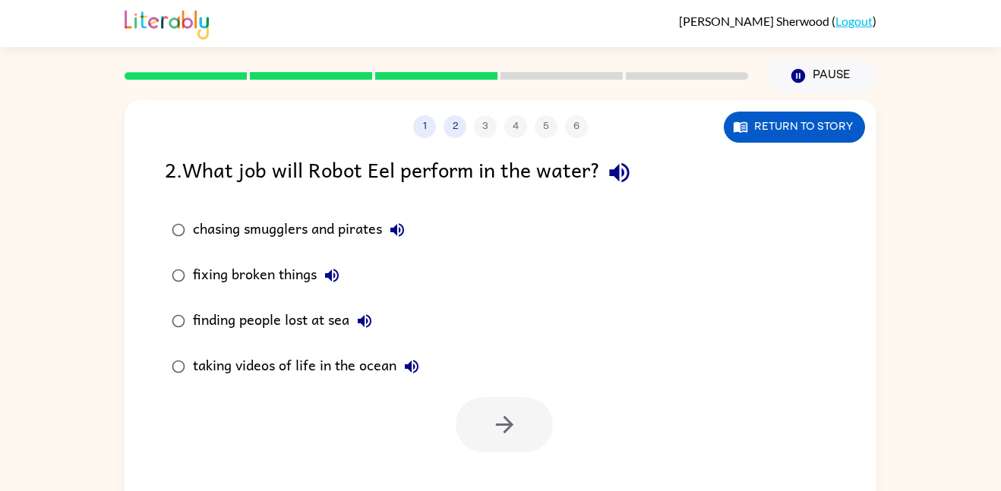
click at [400, 229] on icon "button" at bounding box center [397, 230] width 18 height 18
click at [336, 282] on icon "button" at bounding box center [332, 275] width 18 height 18
click at [375, 328] on button "finding people lost at sea" at bounding box center [364, 321] width 30 height 30
click at [415, 369] on icon "button" at bounding box center [411, 367] width 18 height 18
click at [340, 287] on button "fixing broken things" at bounding box center [332, 275] width 30 height 30
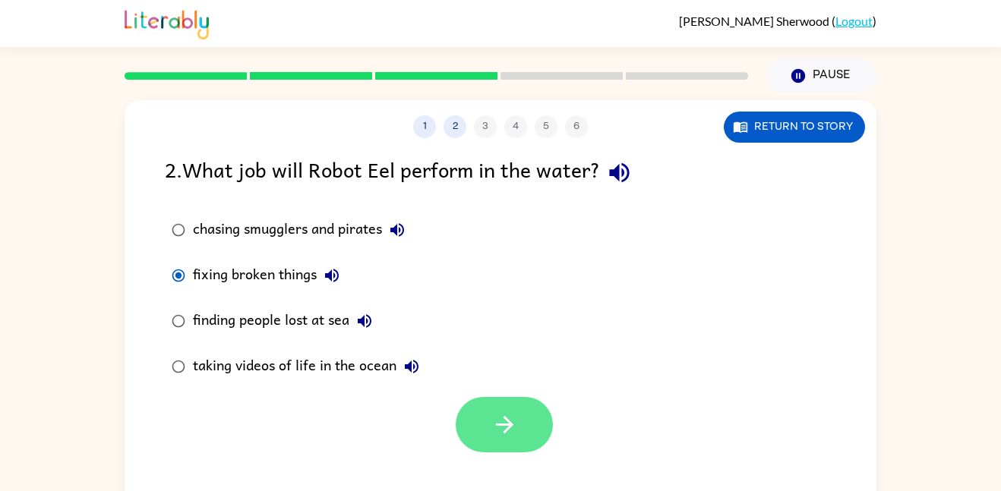
click at [514, 425] on icon "button" at bounding box center [504, 424] width 27 height 27
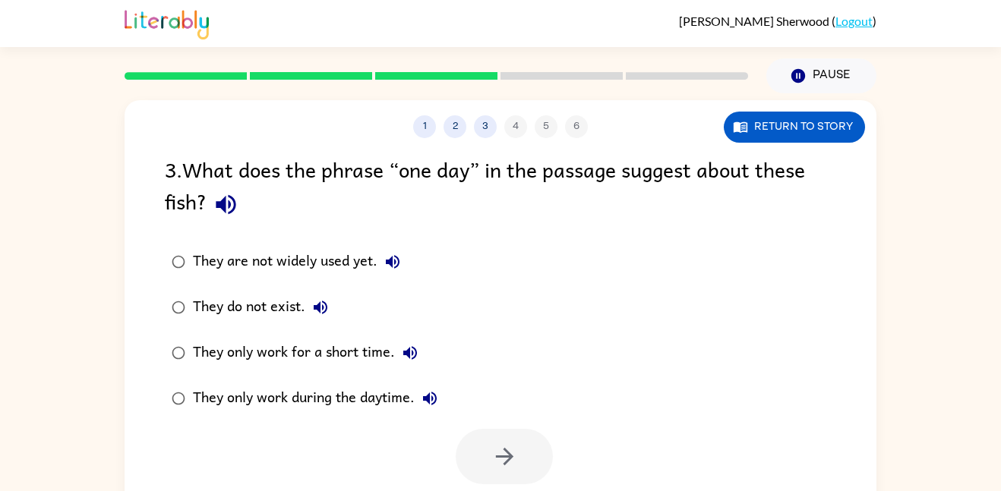
click at [226, 204] on icon "button" at bounding box center [226, 205] width 20 height 20
click at [226, 208] on icon "button" at bounding box center [226, 204] width 27 height 27
click at [803, 121] on button "Return to story" at bounding box center [793, 127] width 141 height 31
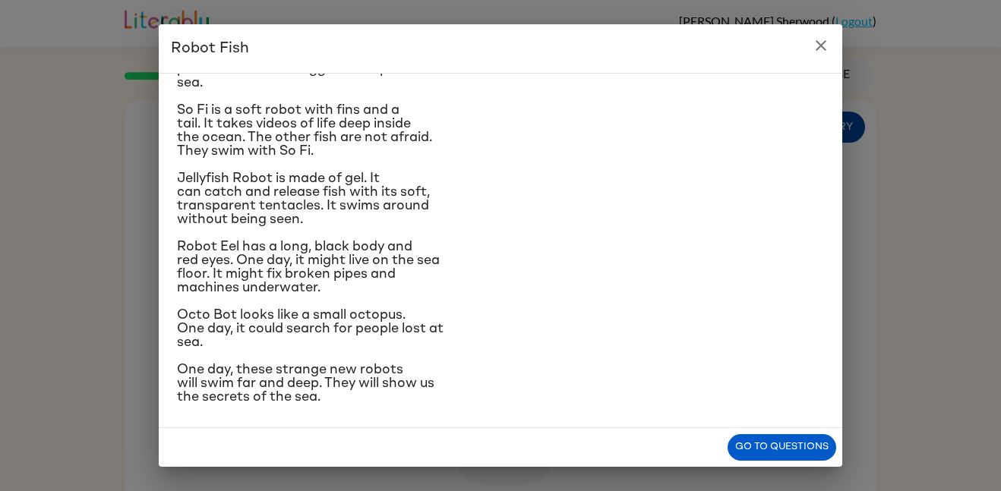
scroll to position [156, 0]
click at [781, 452] on button "Go to questions" at bounding box center [781, 447] width 109 height 27
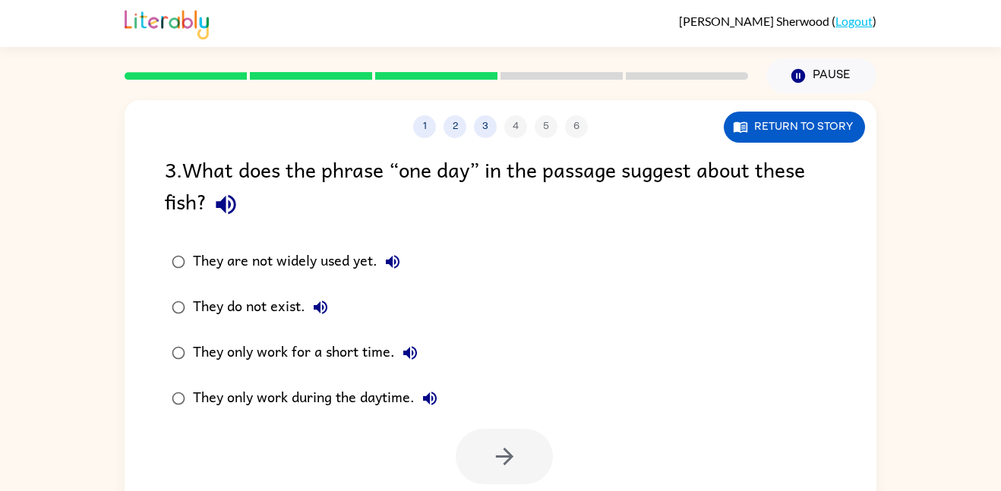
click at [318, 312] on icon "button" at bounding box center [320, 307] width 18 height 18
click at [416, 351] on icon "button" at bounding box center [410, 353] width 18 height 18
click at [439, 408] on button "They only work during the daytime." at bounding box center [429, 398] width 30 height 30
click at [396, 266] on icon "button" at bounding box center [393, 262] width 14 height 14
click at [521, 457] on button "button" at bounding box center [503, 456] width 97 height 55
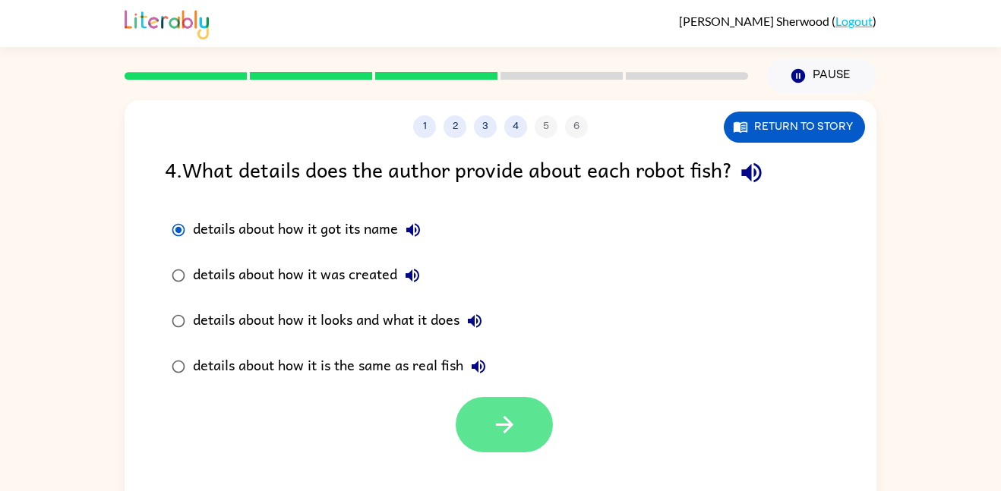
click at [524, 425] on button "button" at bounding box center [503, 424] width 97 height 55
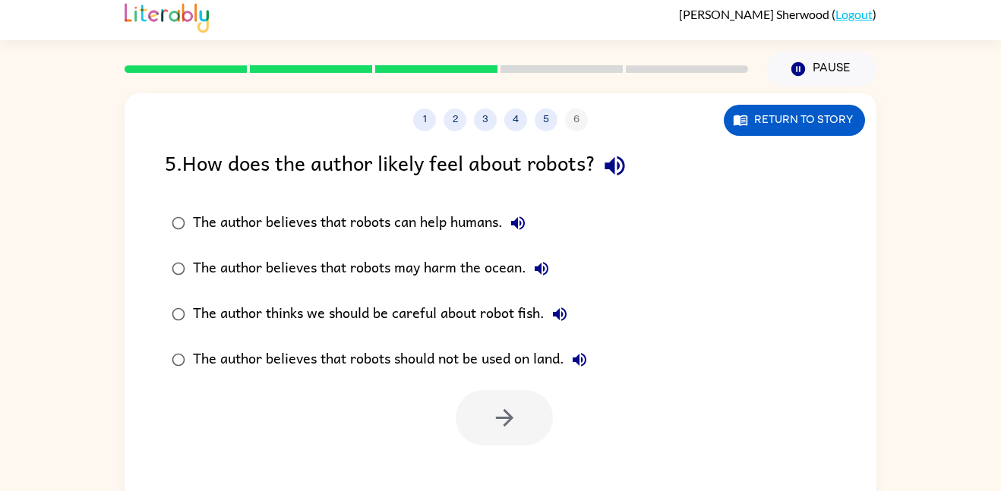
scroll to position [13, 0]
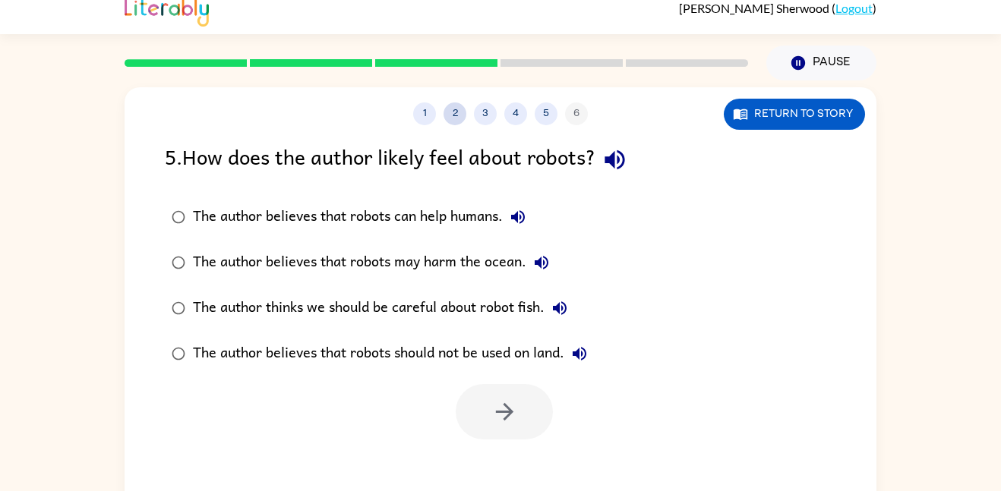
click at [461, 123] on button "2" at bounding box center [454, 113] width 23 height 23
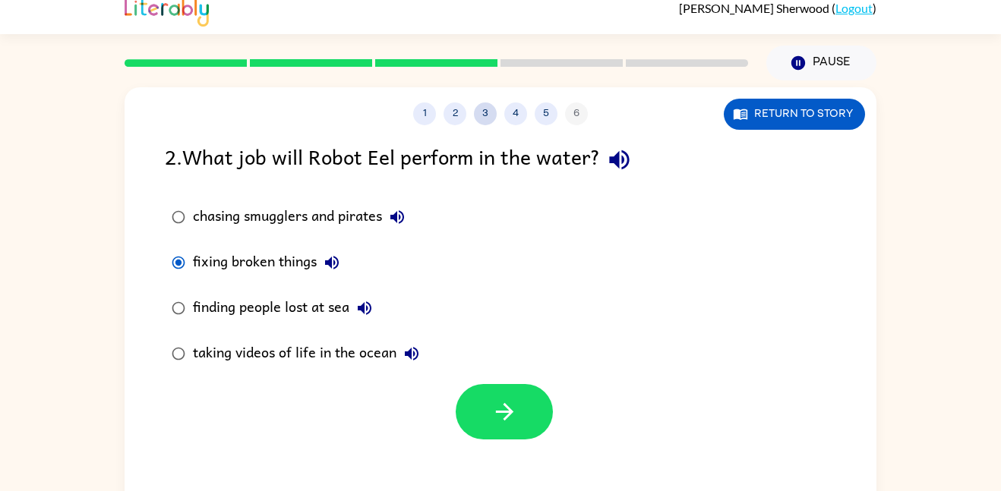
click at [485, 112] on button "3" at bounding box center [485, 113] width 23 height 23
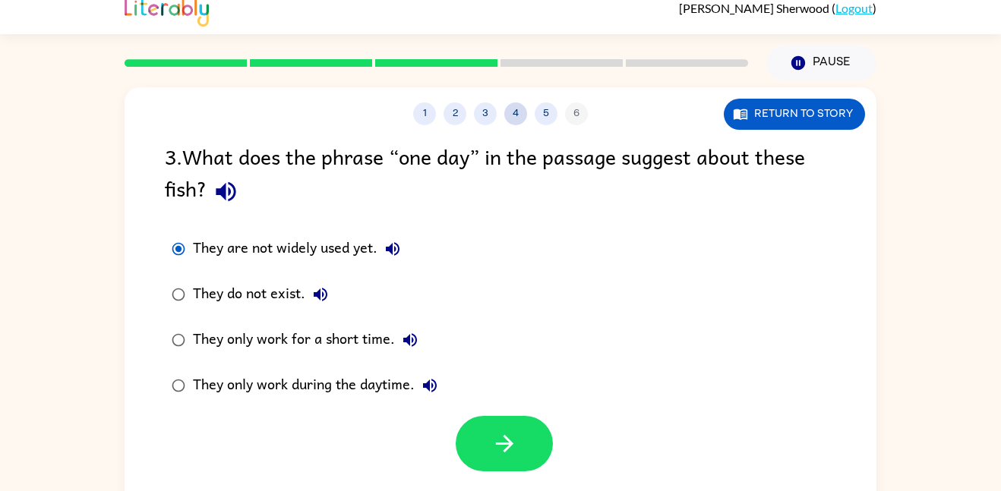
click at [522, 115] on button "4" at bounding box center [515, 113] width 23 height 23
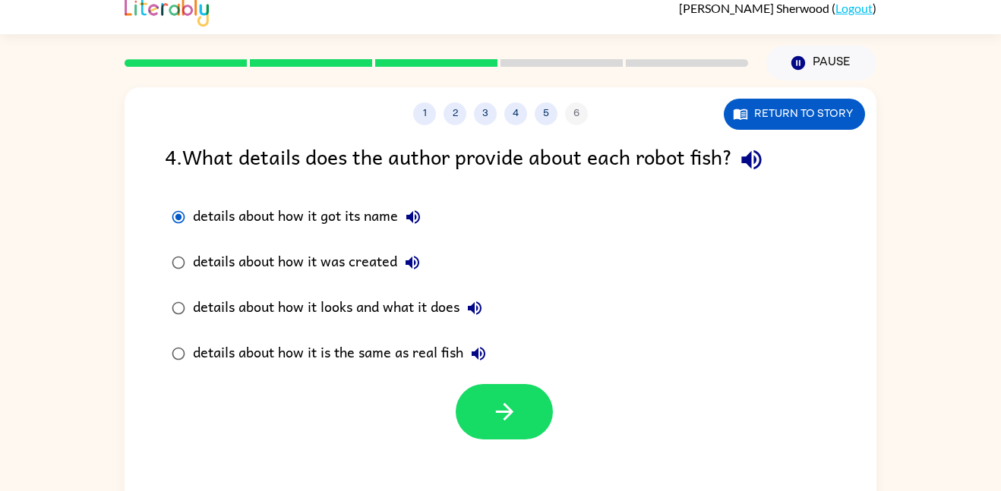
click at [750, 161] on icon "button" at bounding box center [751, 160] width 20 height 20
click at [421, 270] on icon "button" at bounding box center [412, 263] width 18 height 18
click at [484, 360] on icon "button" at bounding box center [478, 354] width 18 height 18
click at [481, 307] on icon "button" at bounding box center [475, 308] width 14 height 14
click at [481, 312] on icon "button" at bounding box center [475, 308] width 14 height 14
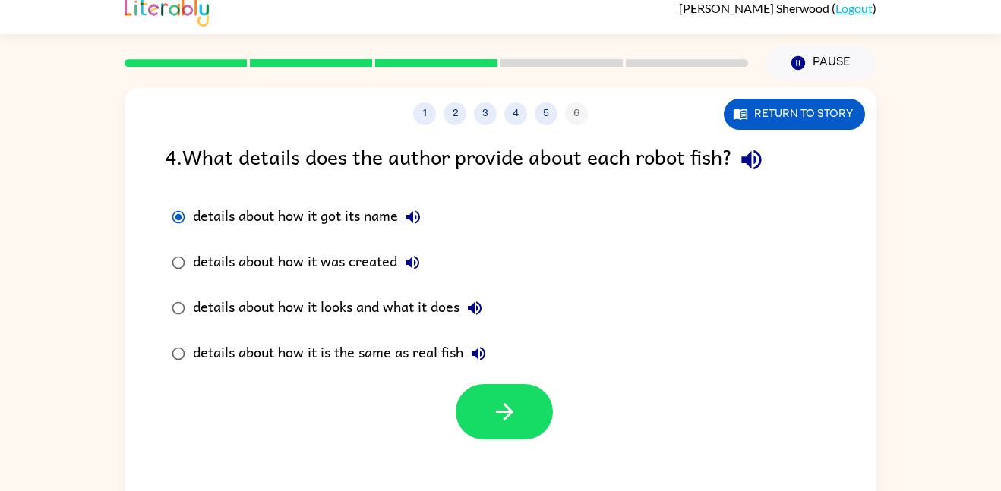
click at [474, 312] on icon "button" at bounding box center [474, 308] width 18 height 18
click at [414, 262] on icon "button" at bounding box center [412, 263] width 18 height 18
click at [419, 264] on icon "button" at bounding box center [412, 263] width 14 height 14
click at [481, 360] on icon "button" at bounding box center [478, 354] width 18 height 18
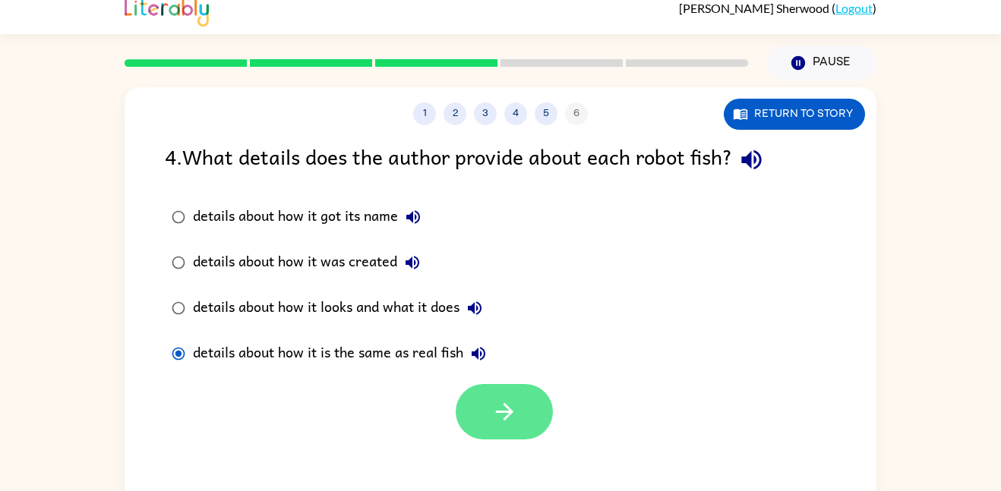
click at [508, 417] on icon "button" at bounding box center [503, 411] width 17 height 17
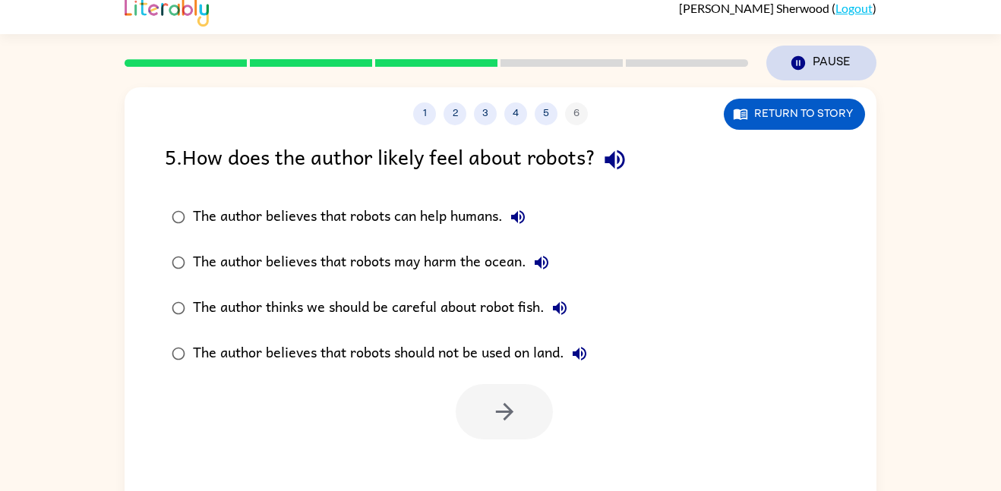
click at [809, 74] on button "Pause Pause" at bounding box center [821, 63] width 110 height 35
